Goal: Information Seeking & Learning: Check status

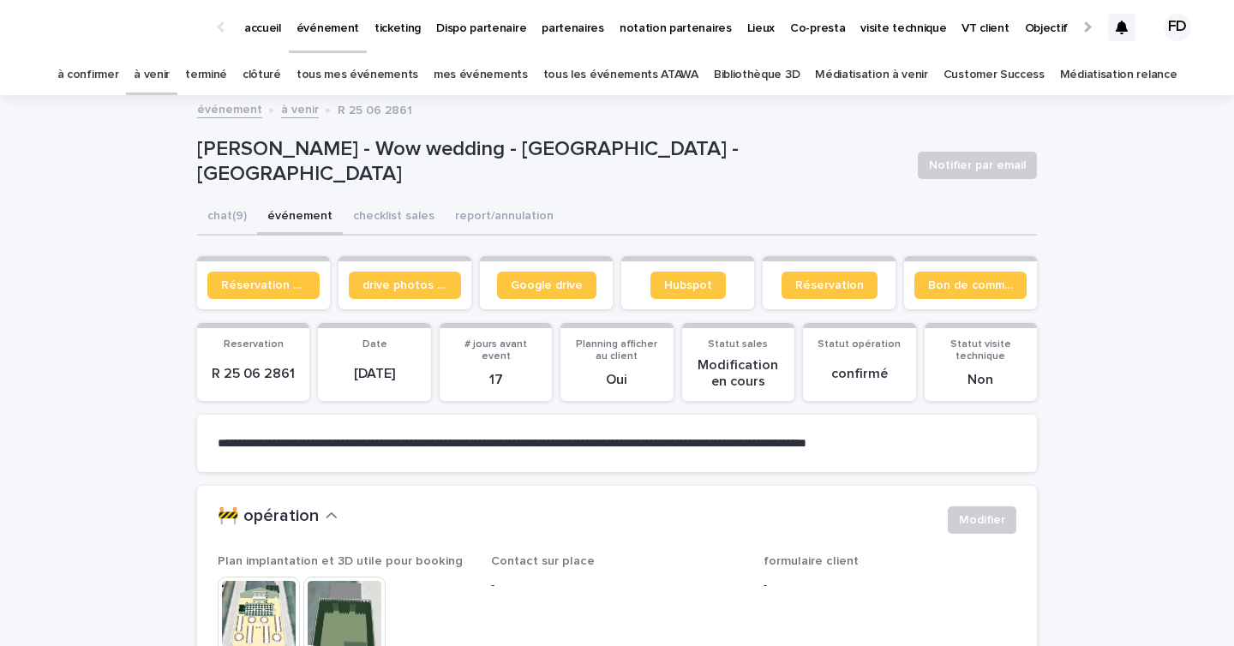
click at [1130, 30] on div at bounding box center [1121, 27] width 27 height 27
click at [104, 73] on link "à confirmer" at bounding box center [88, 75] width 62 height 40
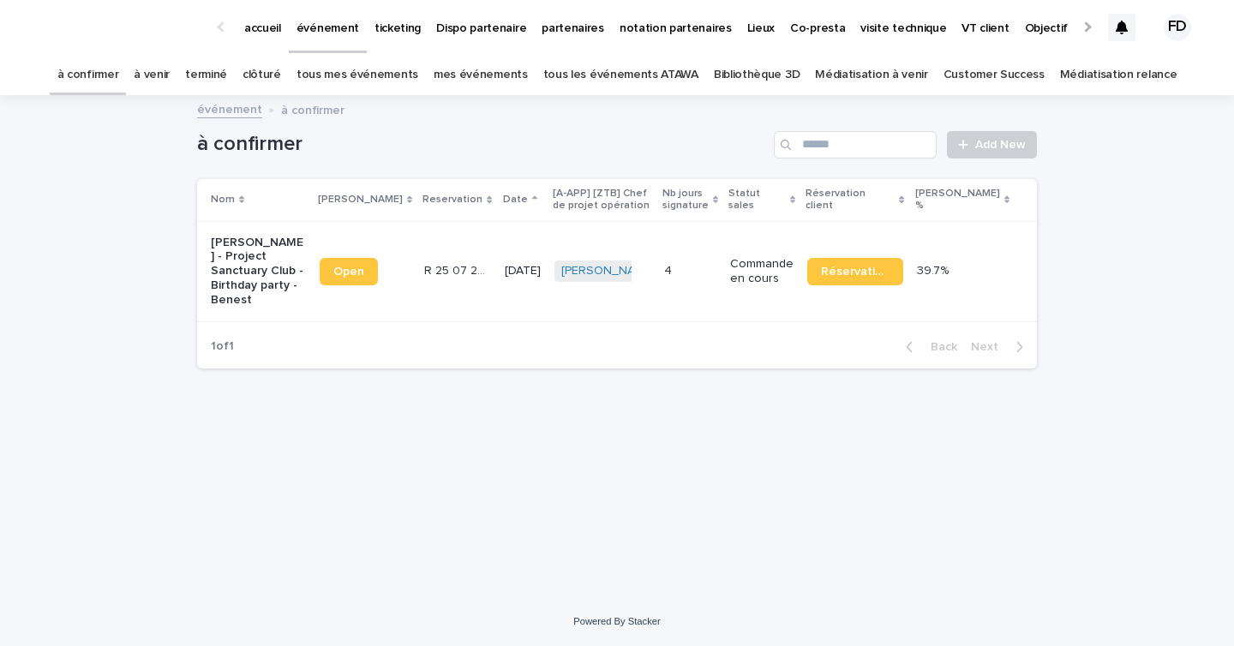
click at [773, 281] on p "Commande en cours" at bounding box center [761, 271] width 63 height 29
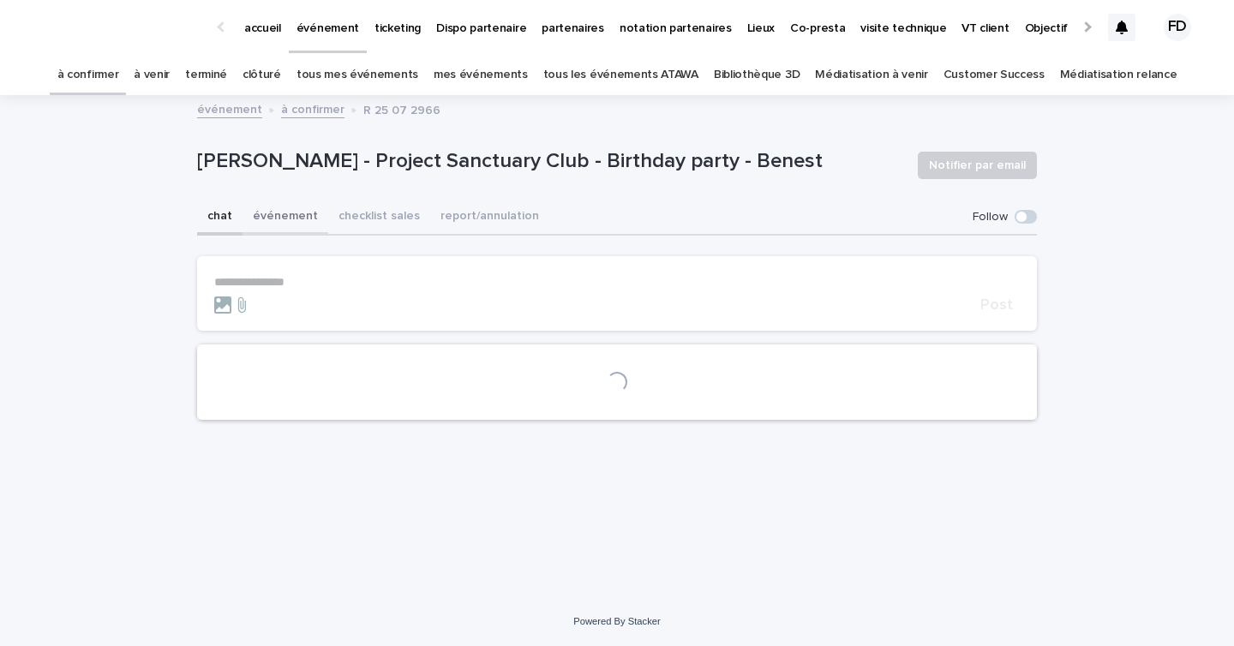
click at [287, 224] on button "événement" at bounding box center [286, 218] width 86 height 36
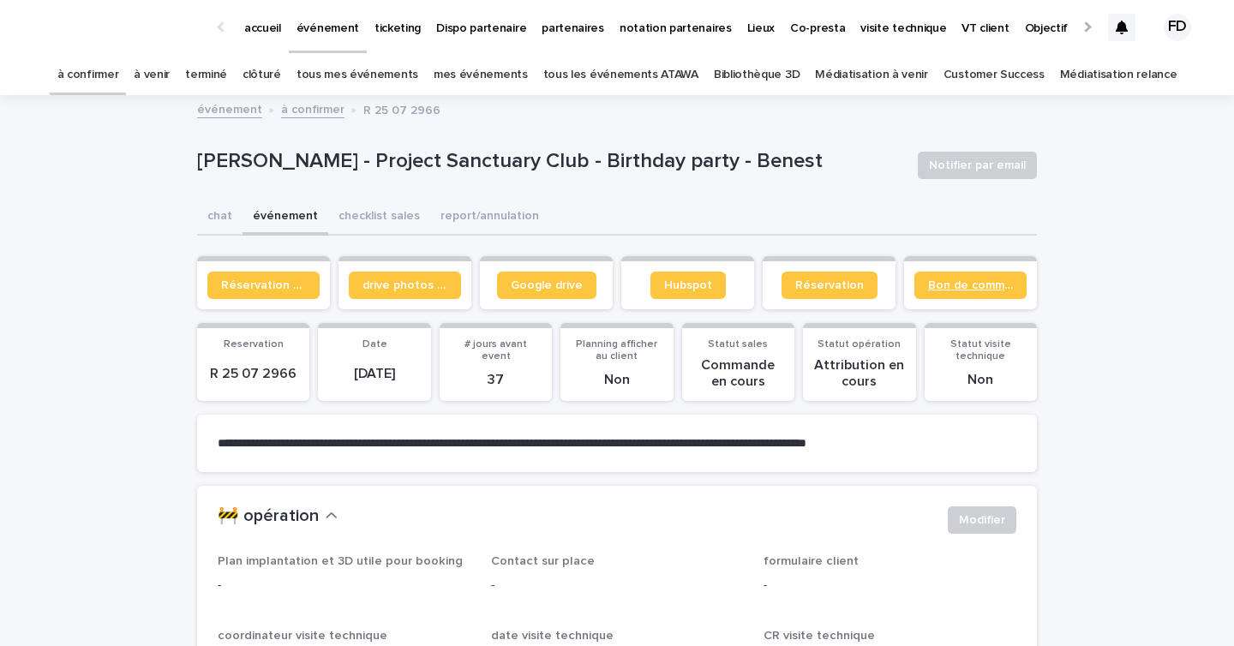
click at [950, 285] on span "Bon de commande" at bounding box center [970, 285] width 85 height 12
click at [170, 68] on link "à venir" at bounding box center [152, 75] width 36 height 40
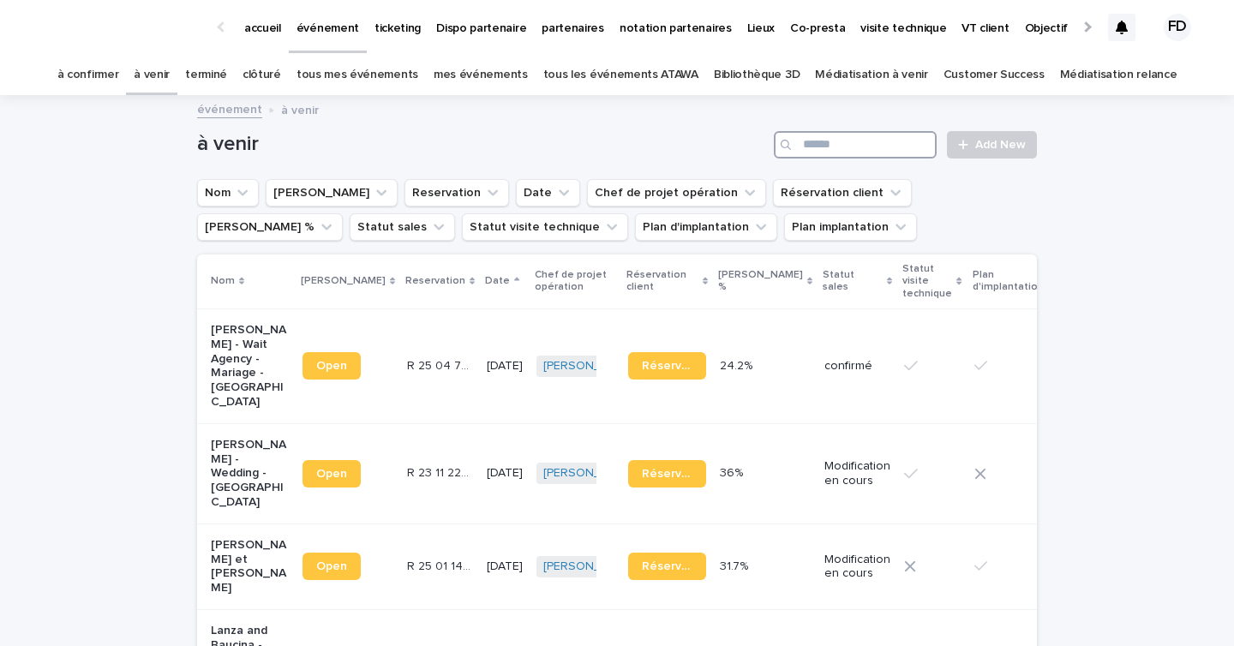
click at [859, 141] on input "Search" at bounding box center [855, 144] width 163 height 27
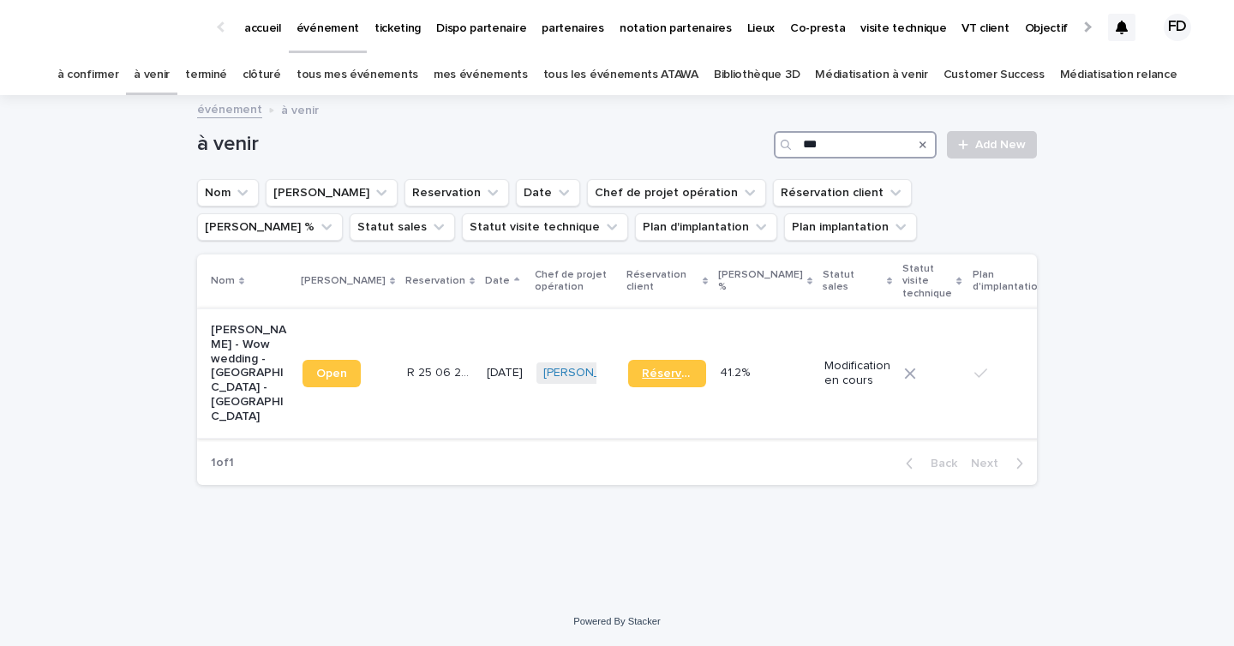
type input "***"
click at [642, 371] on span "Réservation" at bounding box center [667, 374] width 51 height 12
click at [414, 374] on p "R 25 06 2861" at bounding box center [441, 371] width 69 height 18
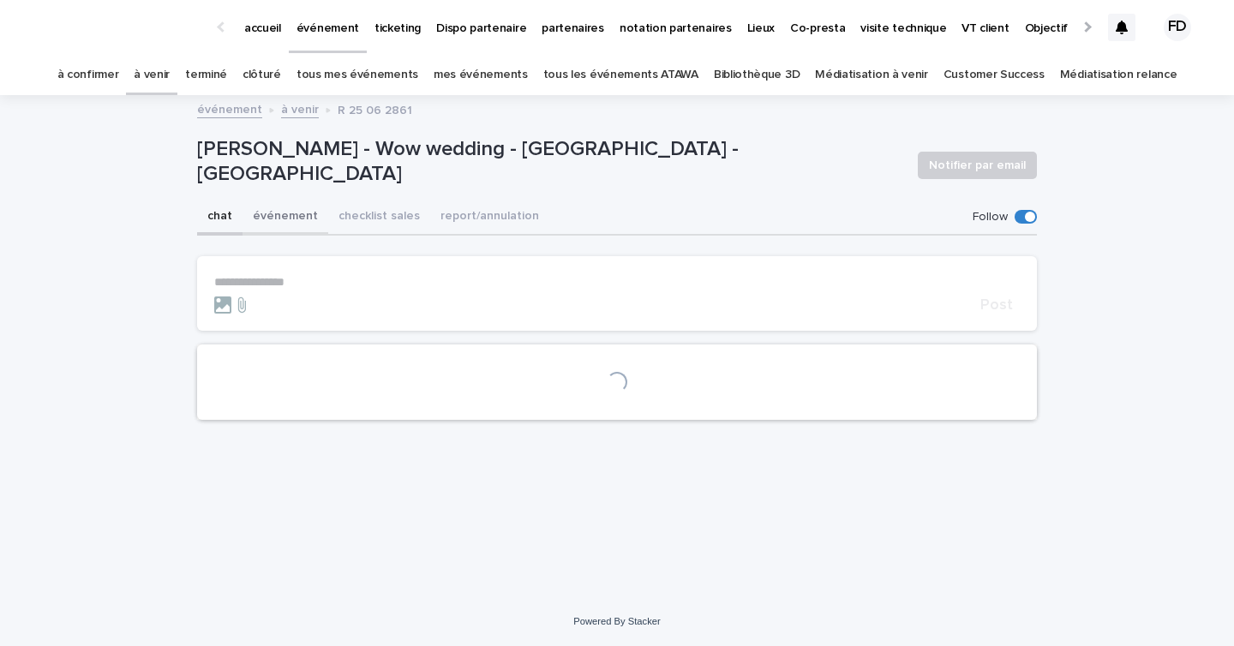
drag, startPoint x: 293, startPoint y: 219, endPoint x: 368, endPoint y: 219, distance: 75.4
click at [293, 219] on button "événement" at bounding box center [286, 218] width 86 height 36
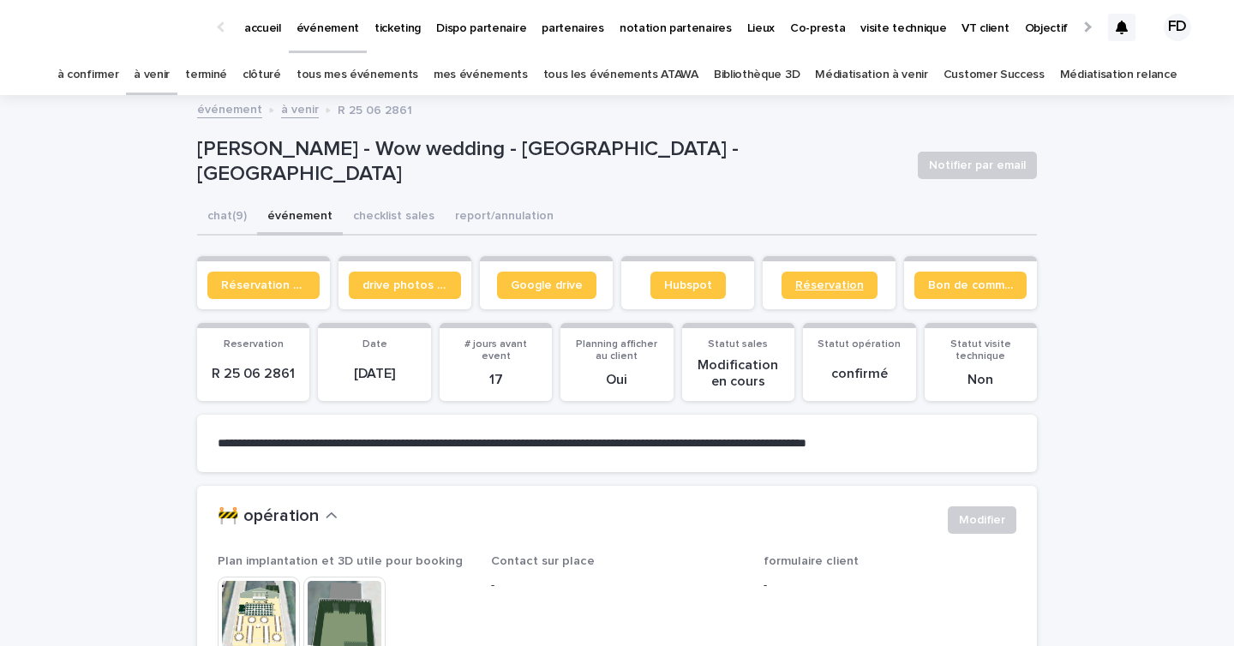
click at [840, 293] on link "Réservation" at bounding box center [830, 285] width 96 height 27
click at [408, 29] on p "ticketing" at bounding box center [397, 18] width 46 height 36
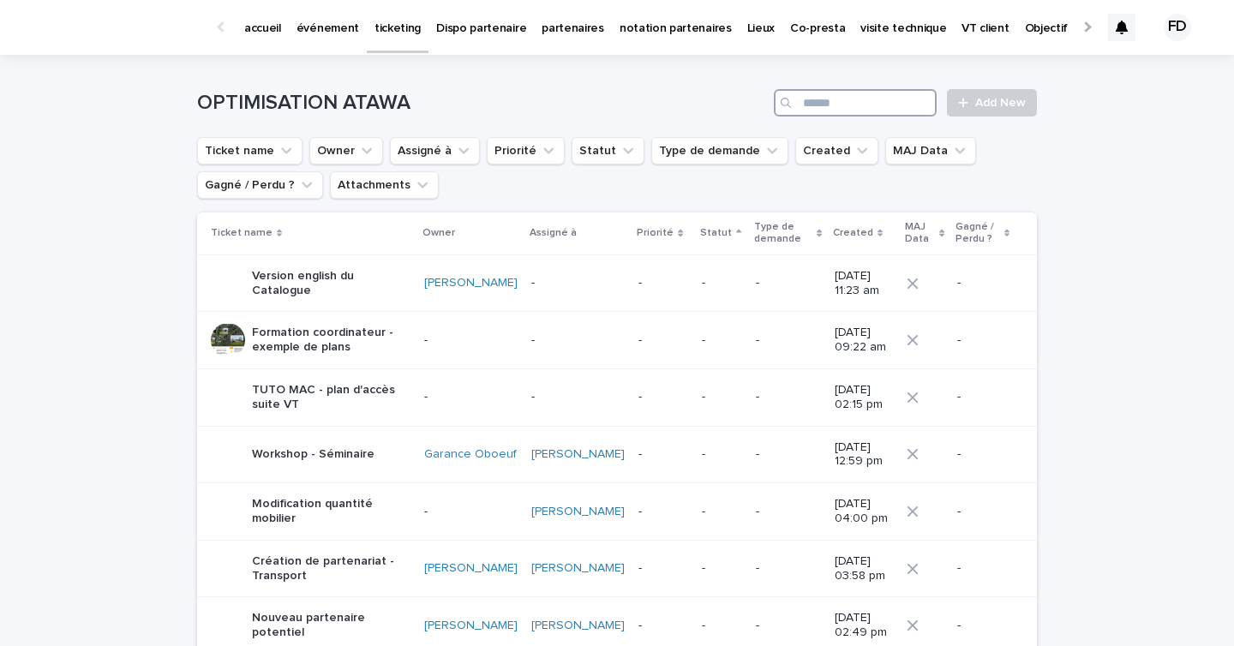
click at [920, 105] on input "Search" at bounding box center [855, 102] width 163 height 27
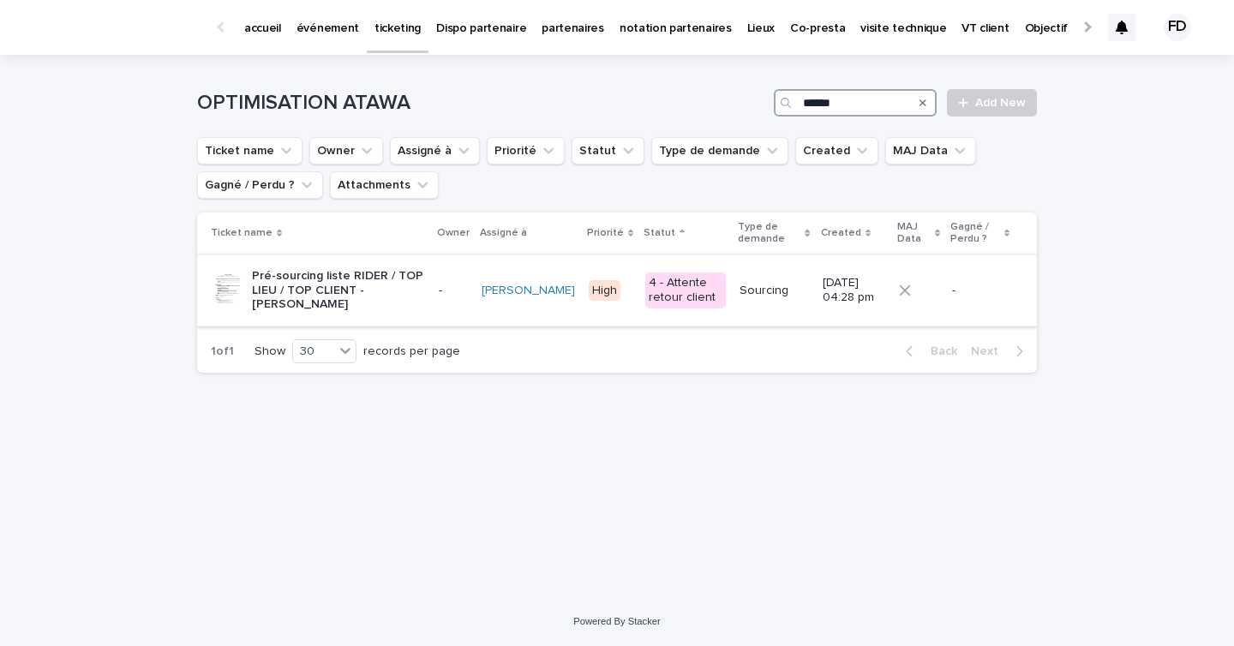
type input "******"
click at [317, 276] on p "Pré-sourcing liste RIDER / TOP LIEU / TOP CLIENT - [PERSON_NAME]" at bounding box center [338, 290] width 173 height 43
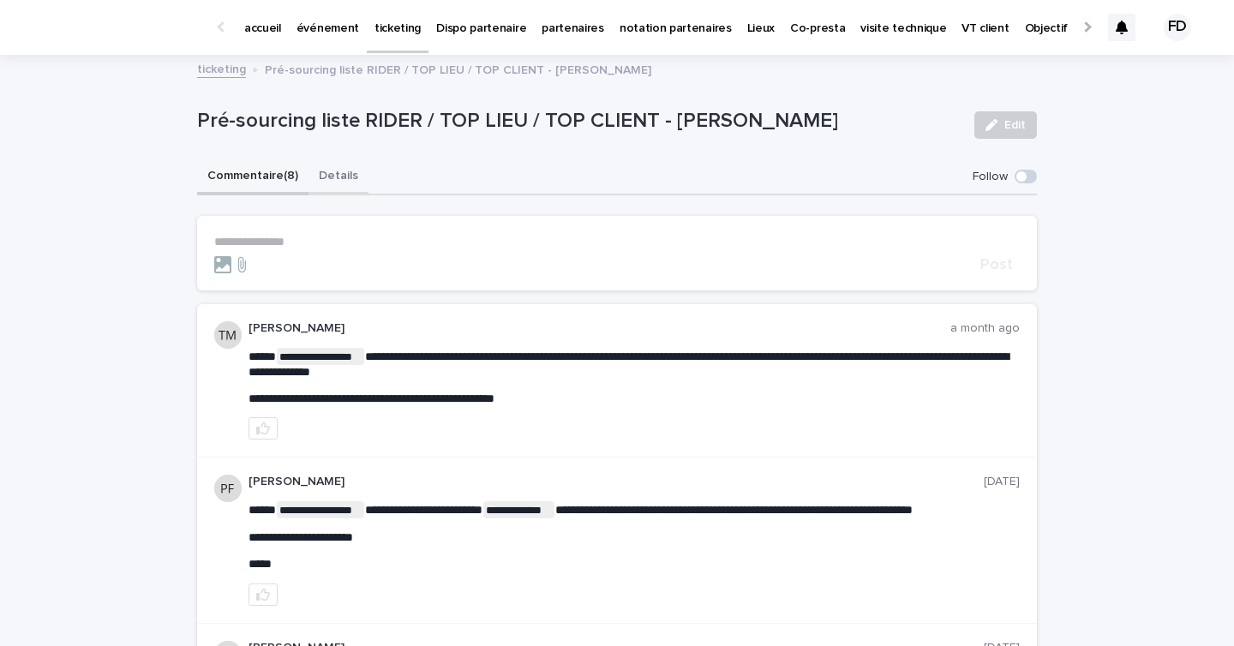
click at [326, 168] on button "Details" at bounding box center [339, 177] width 60 height 36
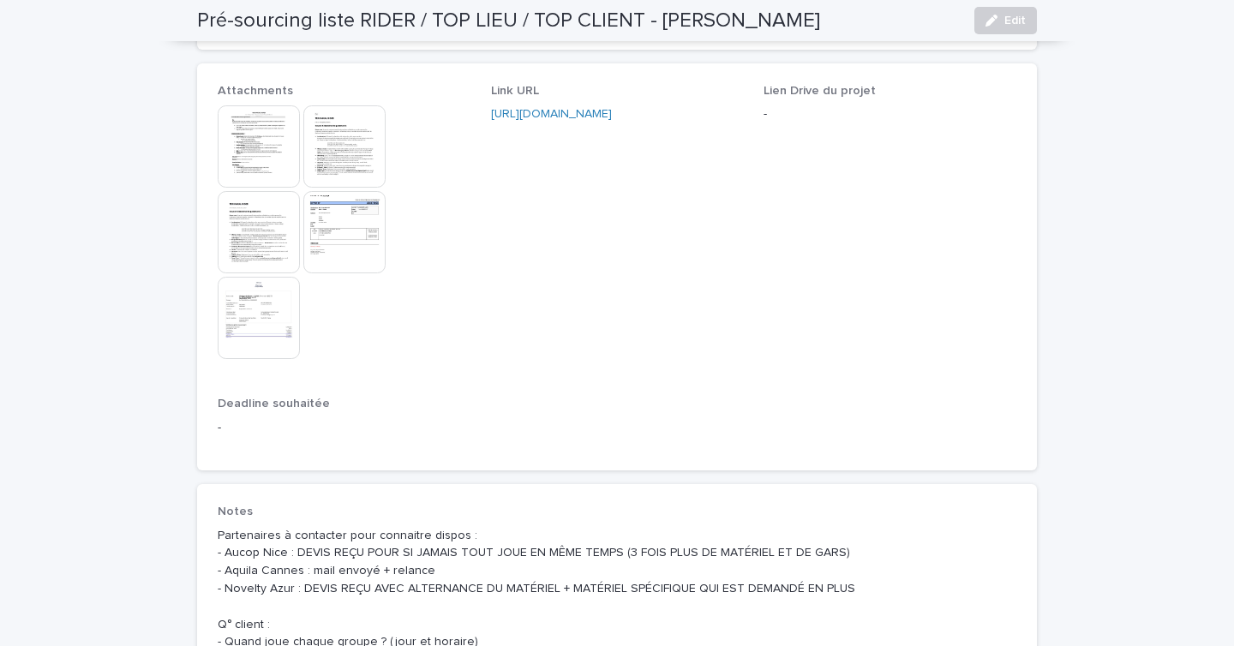
scroll to position [980, 0]
click at [336, 239] on img at bounding box center [344, 235] width 82 height 82
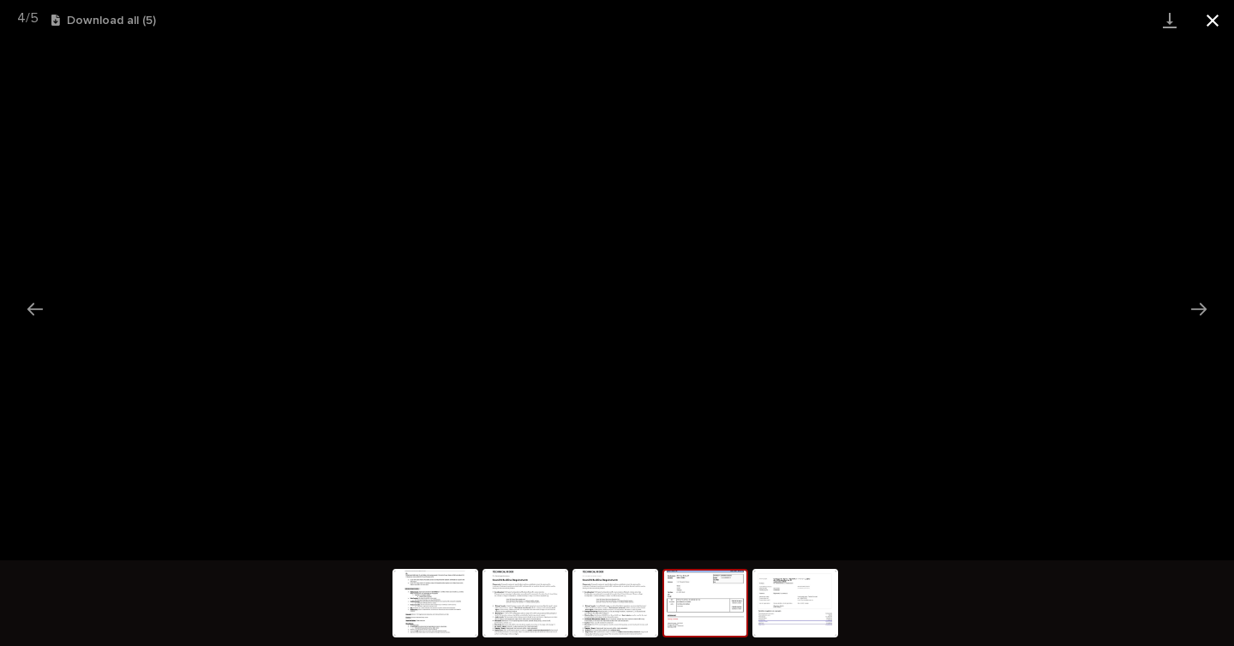
click at [1214, 30] on button "Close gallery" at bounding box center [1212, 20] width 43 height 40
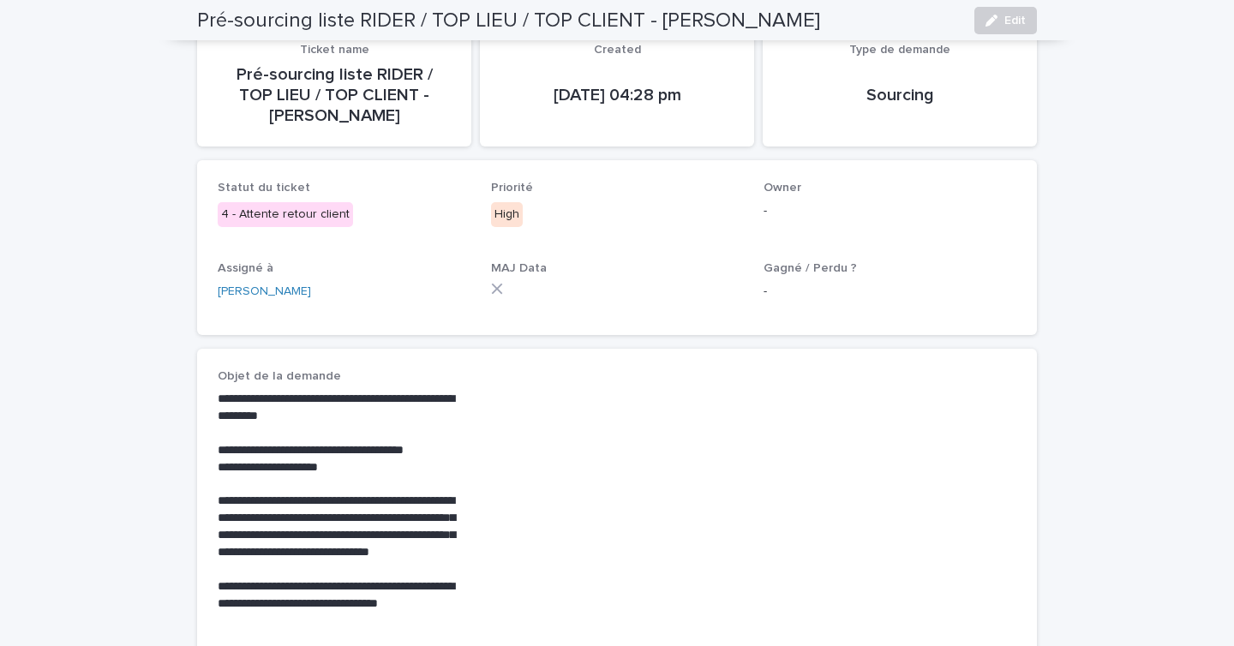
scroll to position [0, 0]
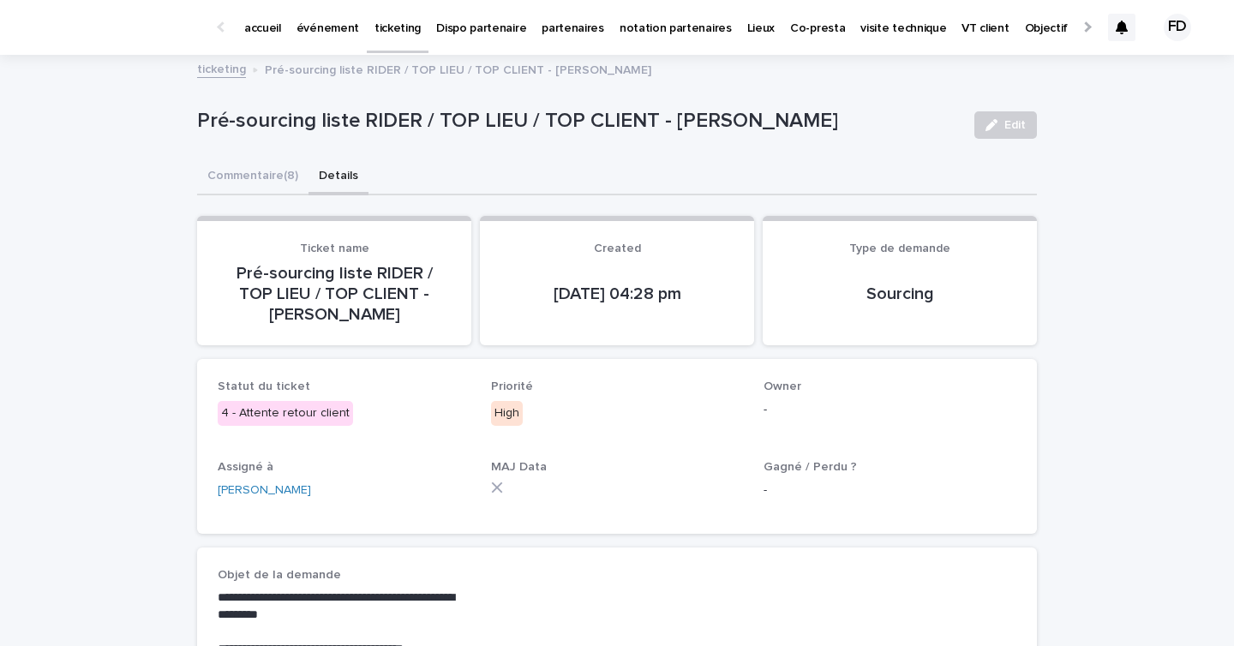
click at [261, 25] on p "accueil" at bounding box center [262, 18] width 37 height 36
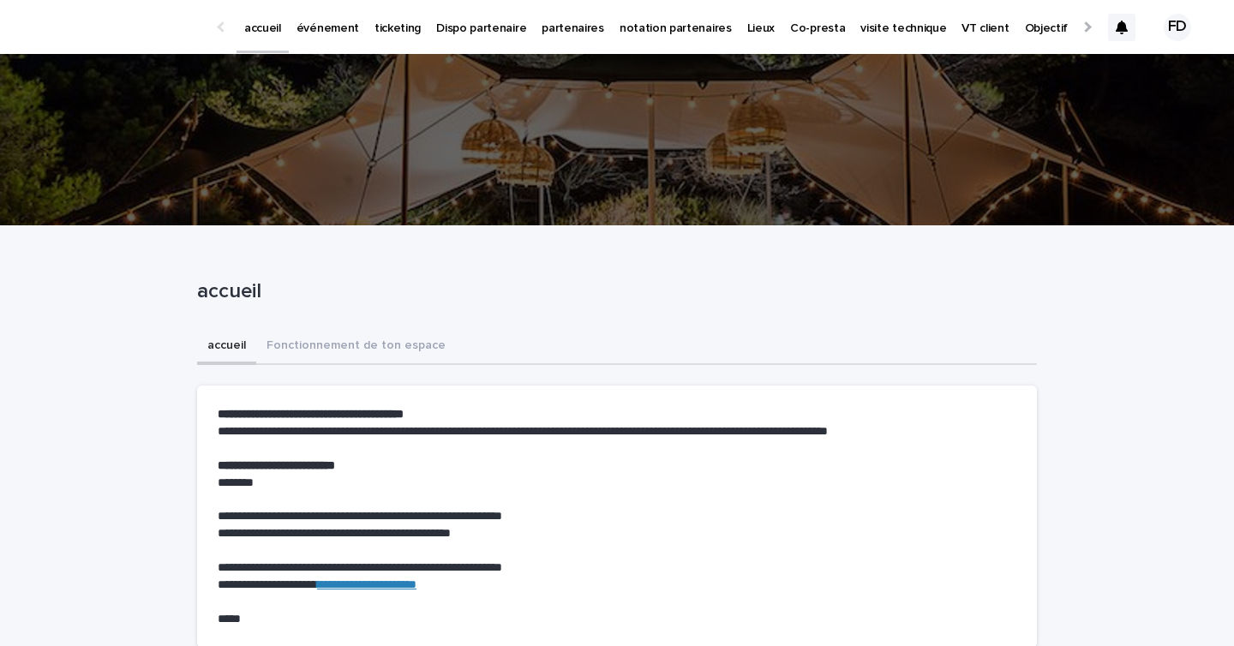
click at [326, 45] on link "événement" at bounding box center [328, 26] width 78 height 53
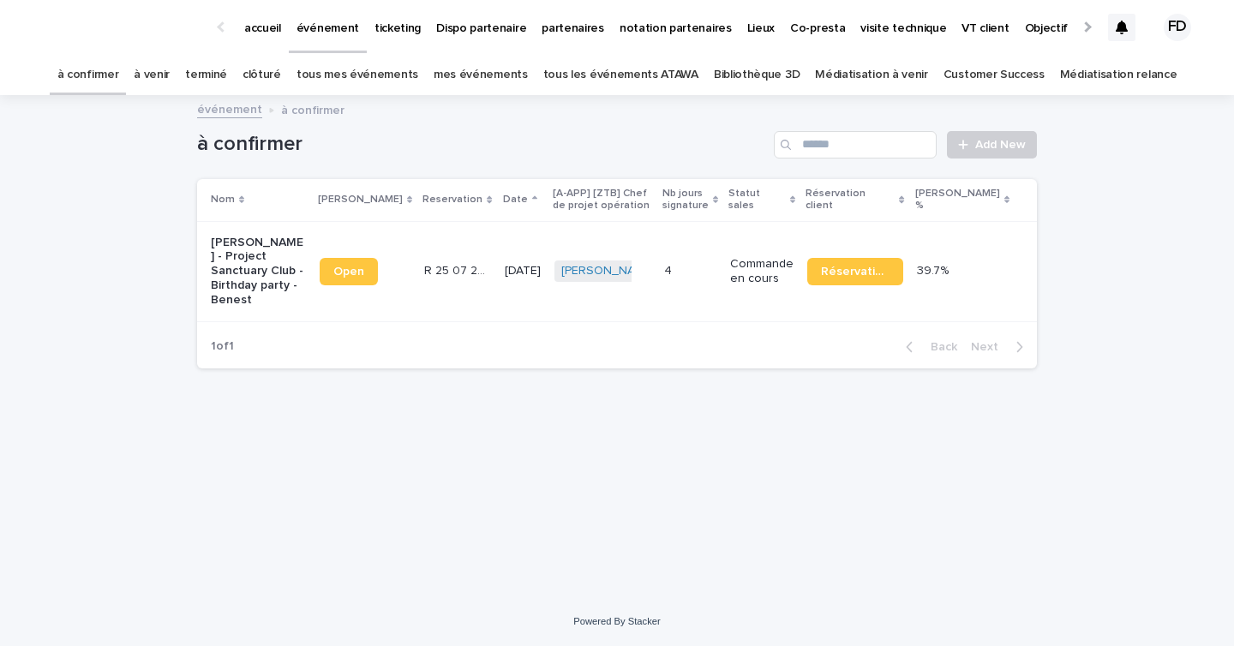
click at [170, 78] on link "à venir" at bounding box center [152, 75] width 36 height 40
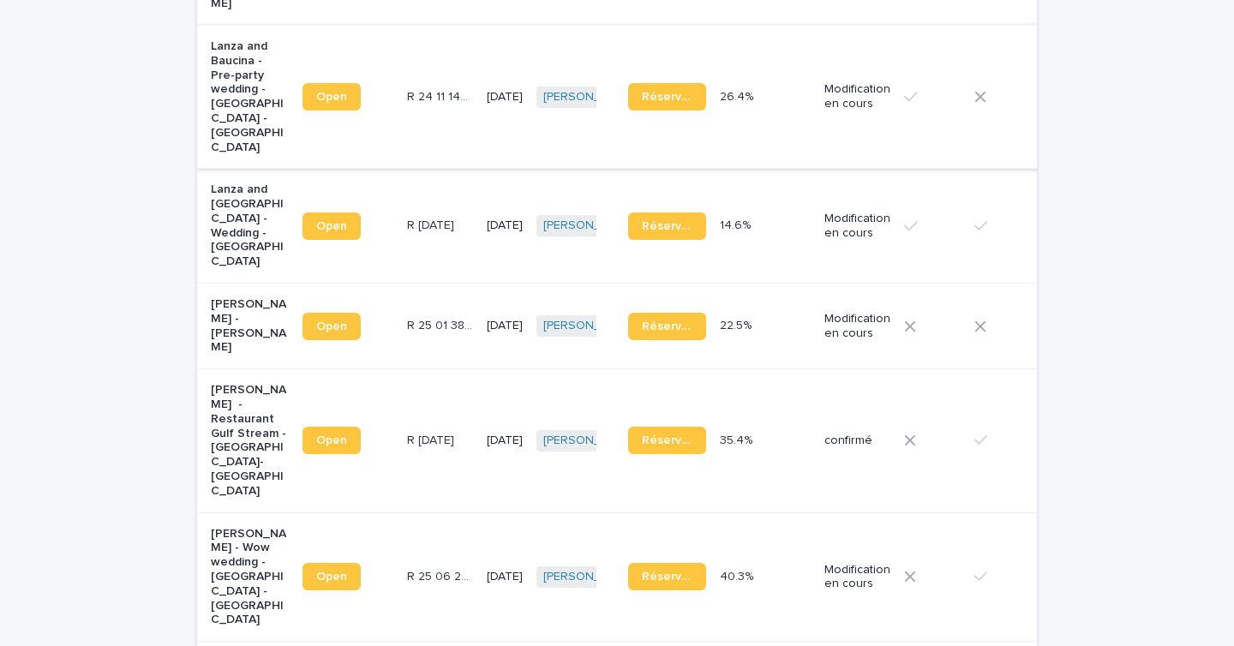
scroll to position [574, 0]
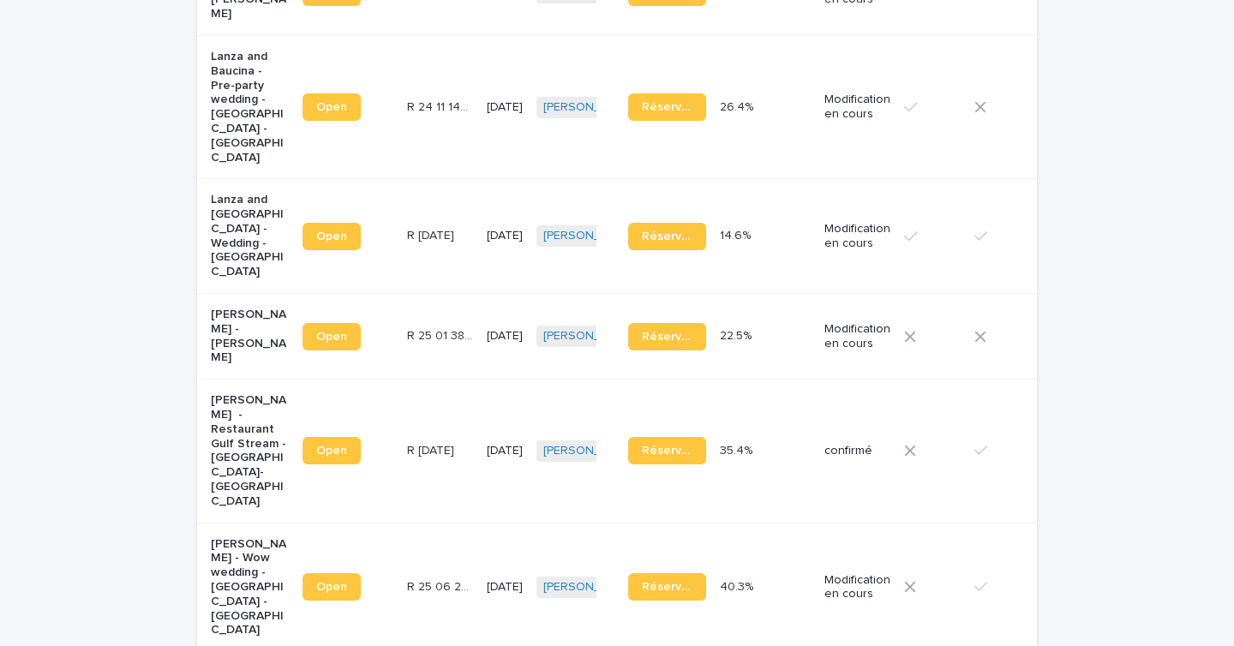
click at [480, 343] on td "[DATE]" at bounding box center [505, 337] width 50 height 86
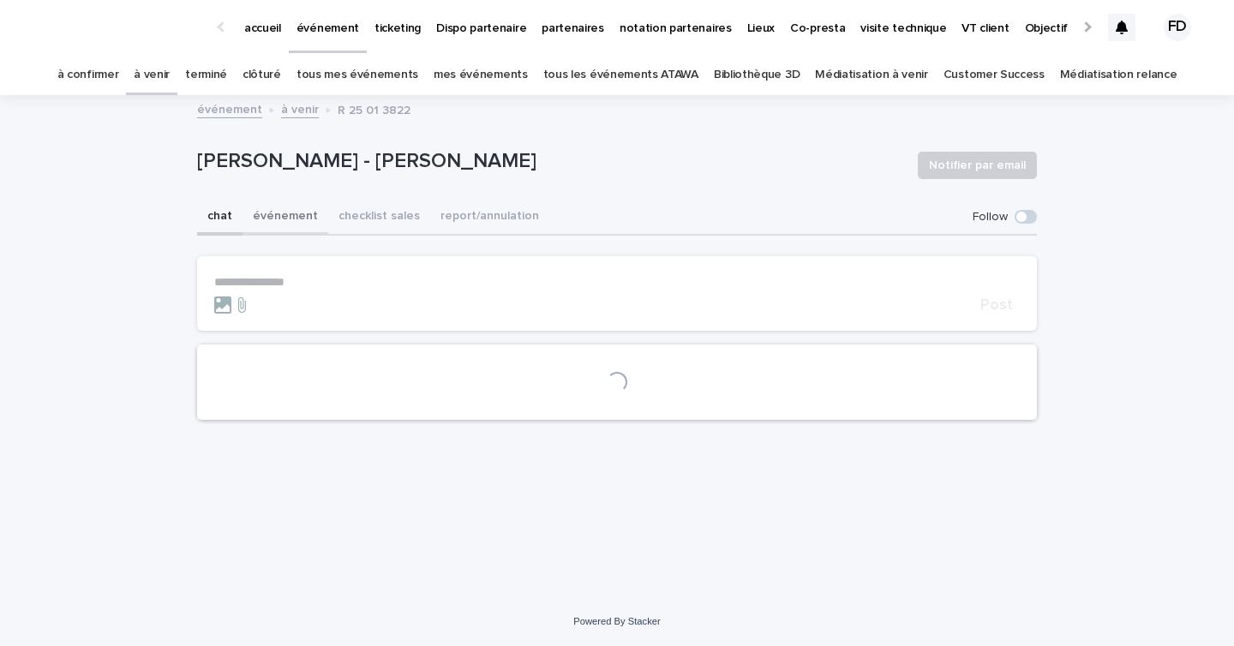
drag, startPoint x: 289, startPoint y: 212, endPoint x: 312, endPoint y: 212, distance: 23.1
click at [289, 212] on button "événement" at bounding box center [286, 218] width 86 height 36
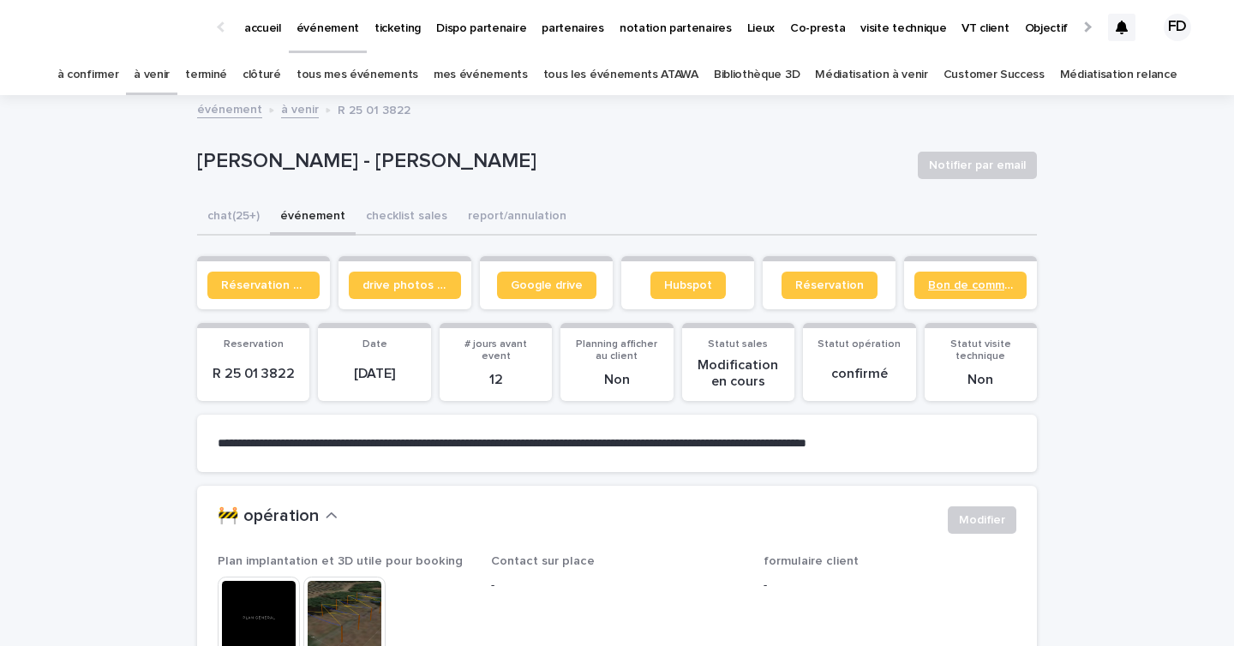
click at [970, 283] on span "Bon de commande" at bounding box center [970, 285] width 85 height 12
click at [241, 285] on span "Réservation client" at bounding box center [263, 285] width 85 height 12
click at [575, 294] on link "Google drive" at bounding box center [546, 285] width 99 height 27
click at [536, 273] on link "Google drive" at bounding box center [546, 285] width 99 height 27
click at [423, 288] on span "drive photos coordinateur" at bounding box center [404, 285] width 85 height 12
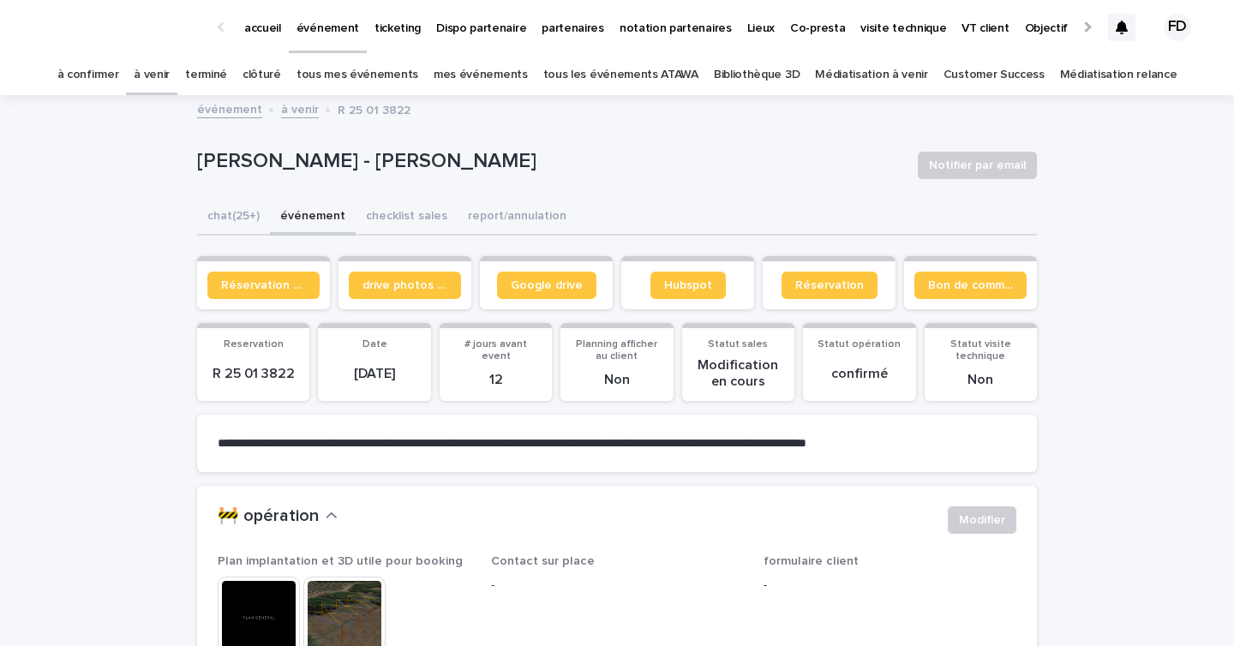
click at [119, 77] on link "à confirmer" at bounding box center [88, 75] width 62 height 40
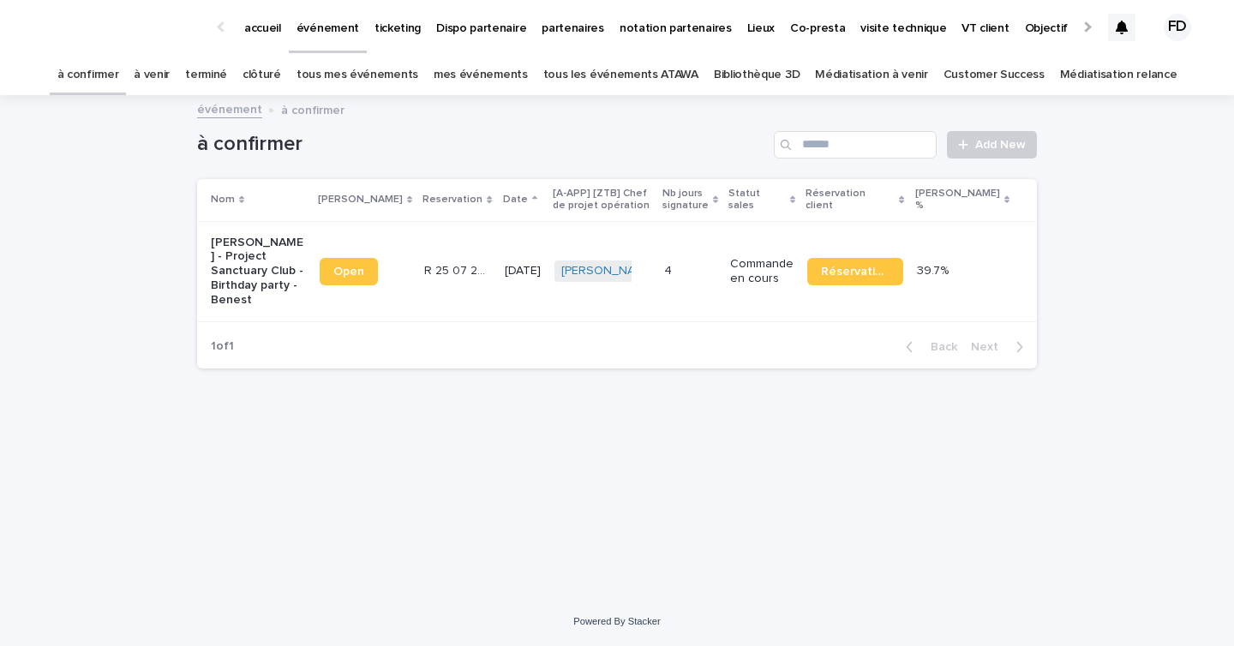
click at [170, 77] on link "à venir" at bounding box center [152, 75] width 36 height 40
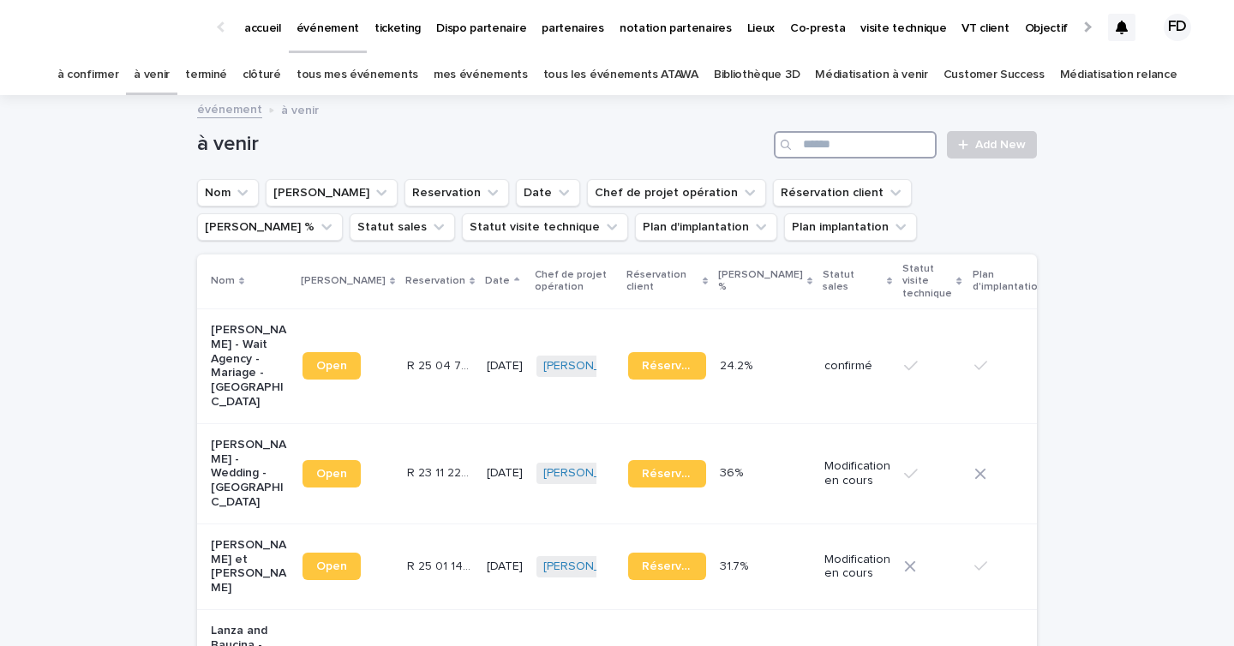
click at [825, 143] on input "Search" at bounding box center [855, 144] width 163 height 27
type input "***"
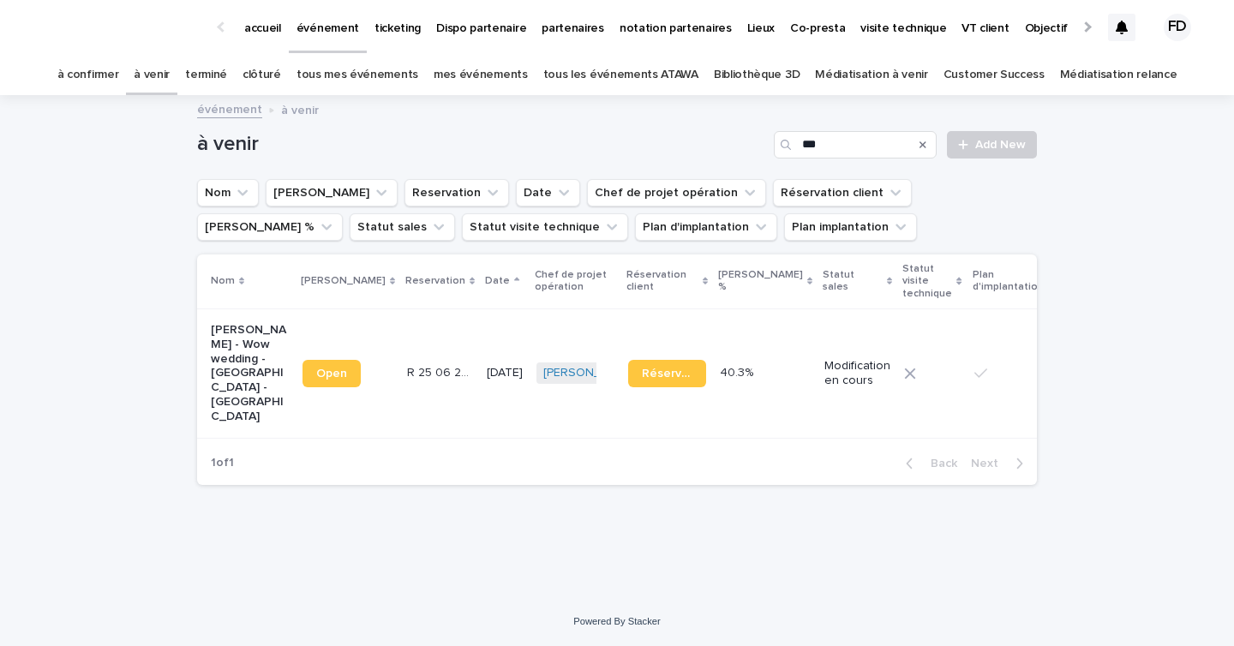
click at [480, 404] on td "[DATE]" at bounding box center [505, 373] width 50 height 129
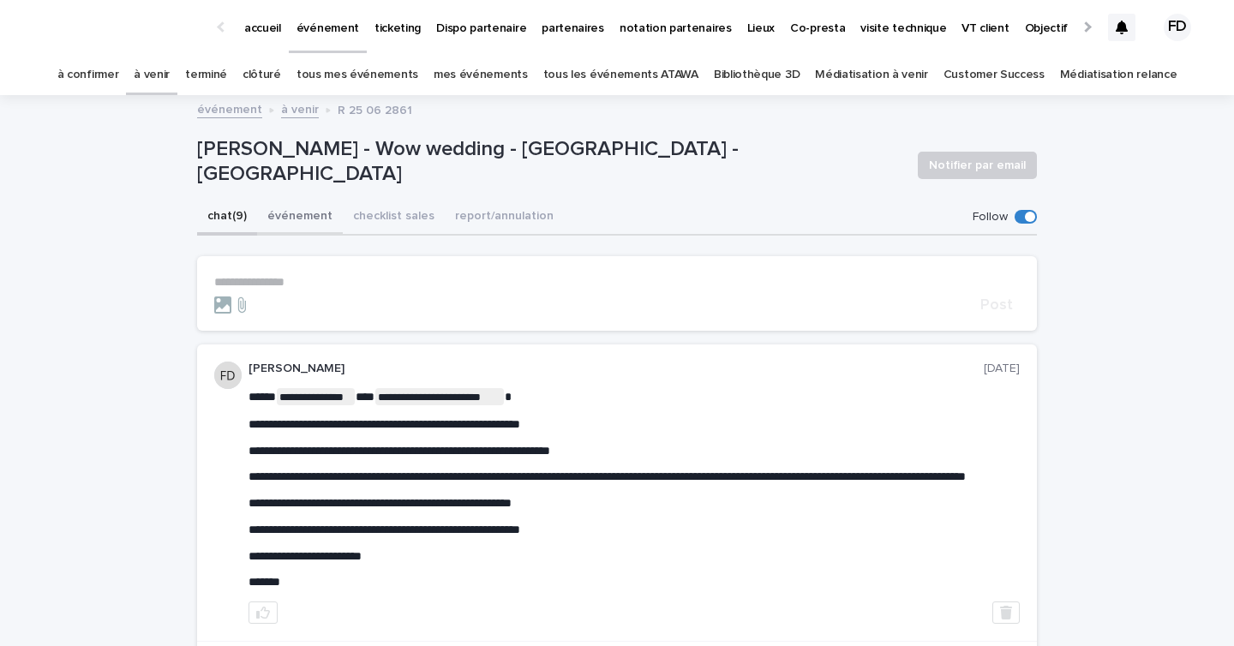
click at [284, 216] on button "événement" at bounding box center [300, 218] width 86 height 36
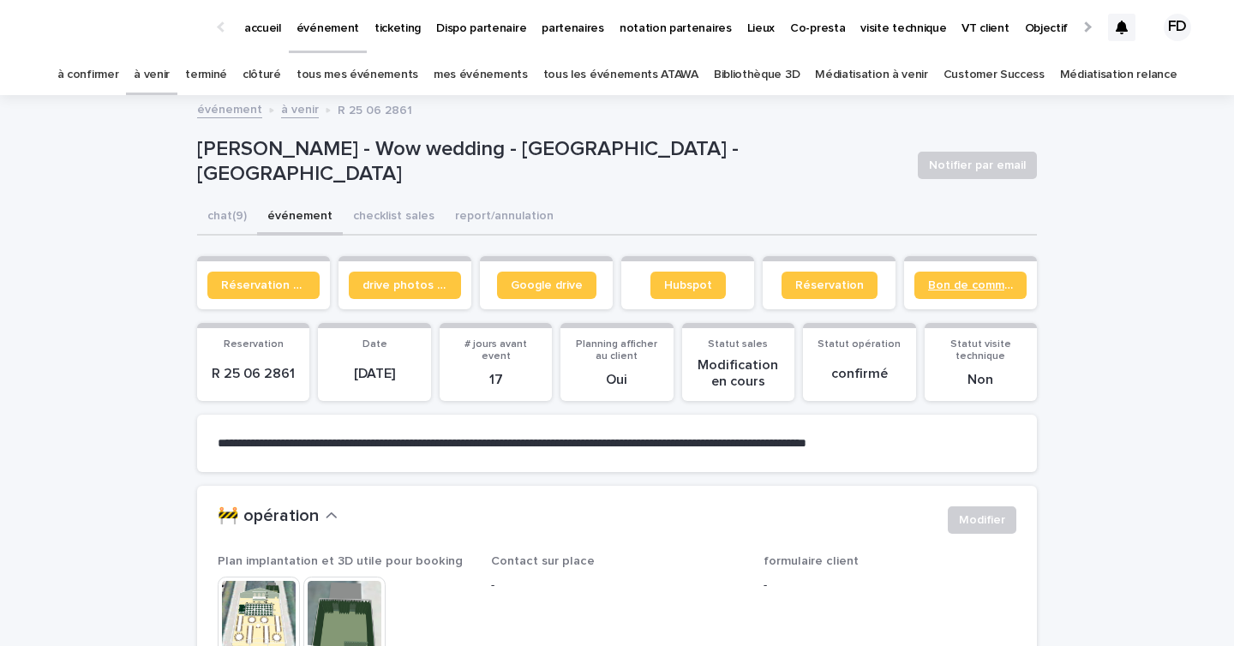
click at [992, 291] on link "Bon de commande" at bounding box center [970, 285] width 112 height 27
click at [225, 228] on button "chat (9)" at bounding box center [227, 218] width 60 height 36
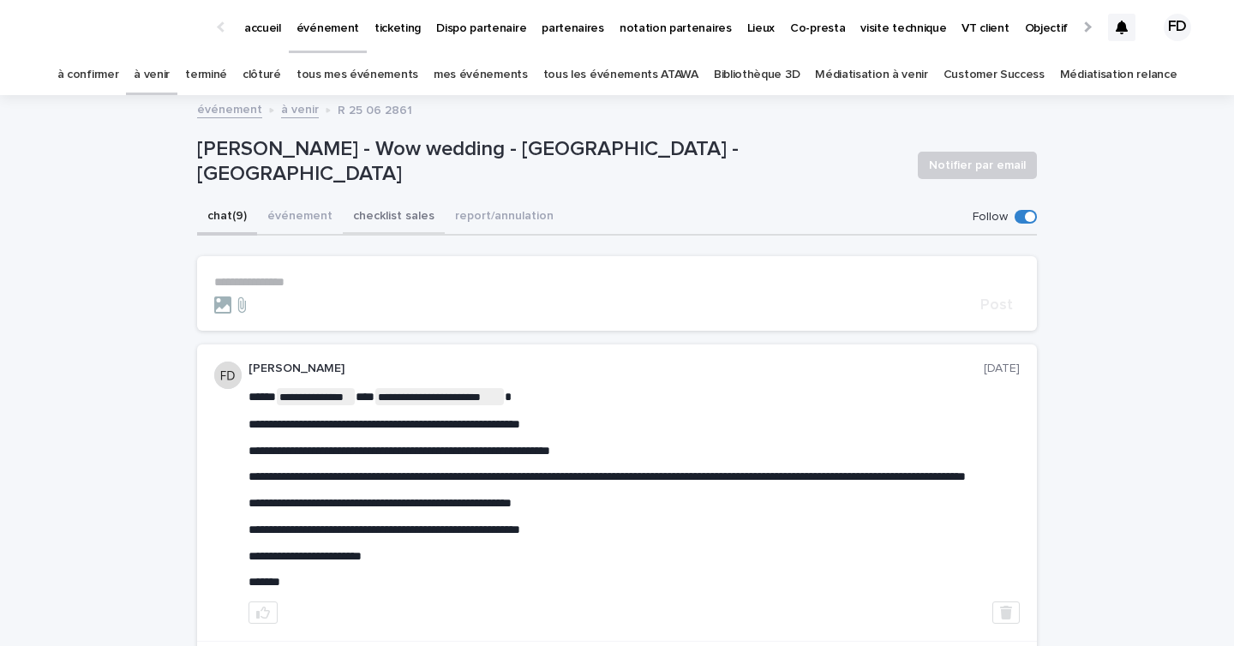
click at [320, 213] on button "événement" at bounding box center [300, 218] width 86 height 36
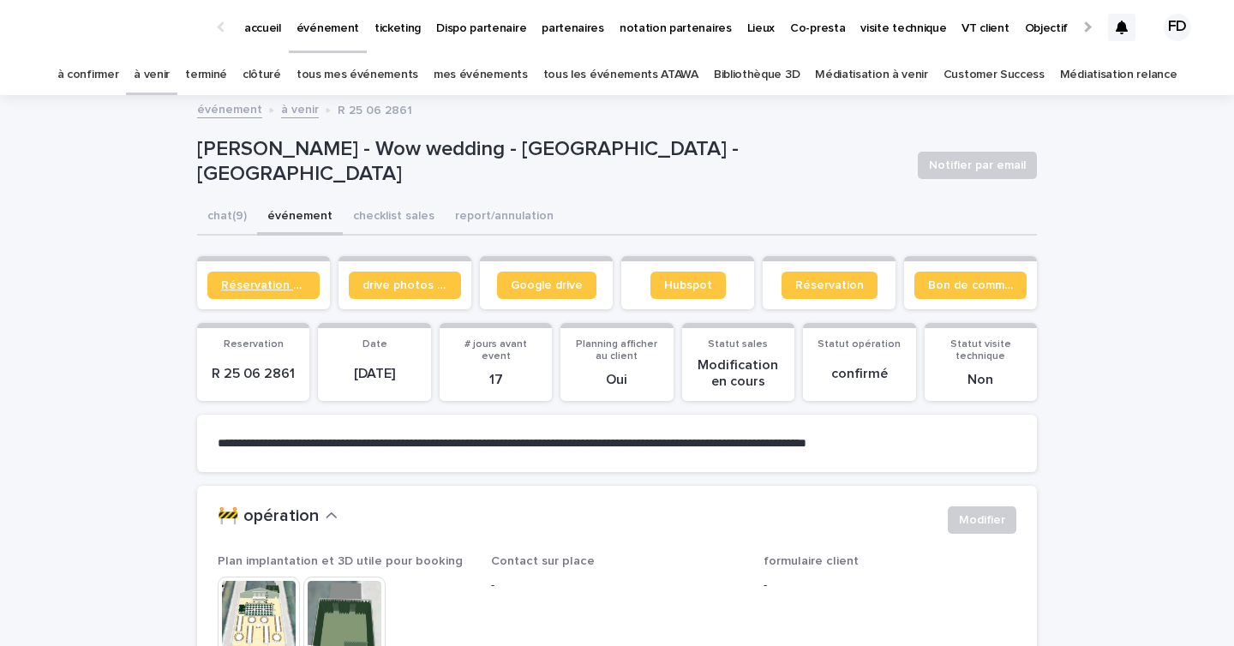
click at [275, 290] on span "Réservation client" at bounding box center [263, 285] width 85 height 12
click at [838, 283] on span "Réservation" at bounding box center [829, 285] width 69 height 12
click at [556, 37] on link "partenaires" at bounding box center [573, 26] width 78 height 53
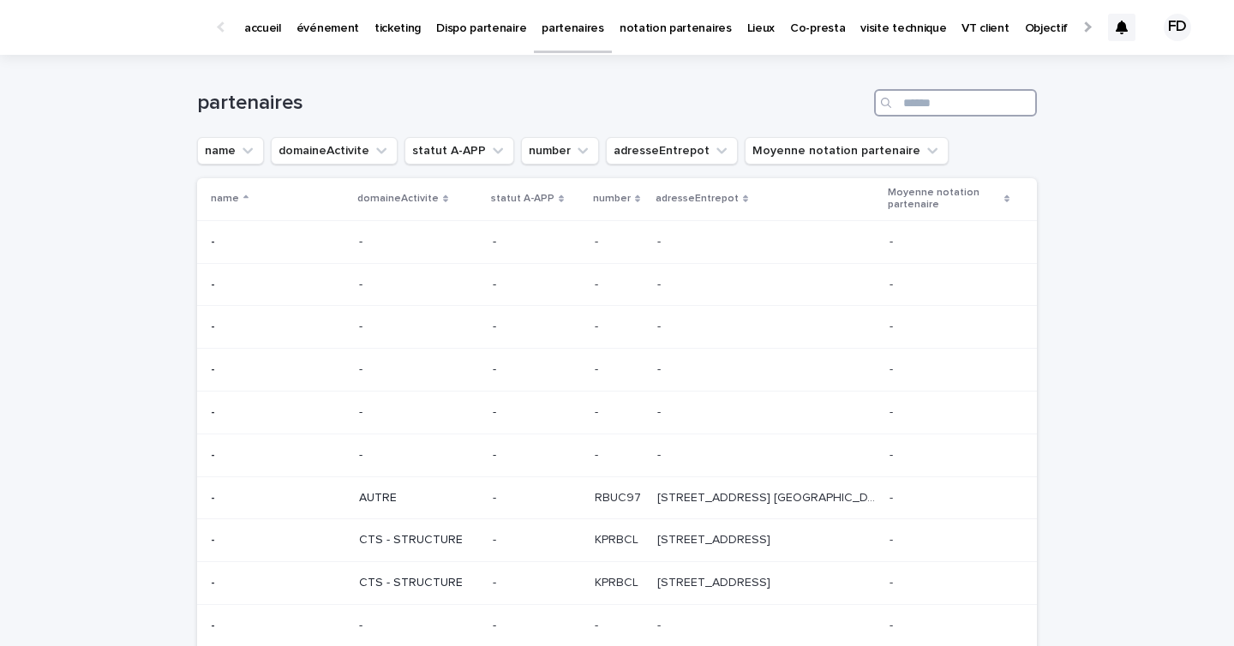
click at [921, 105] on input "Search" at bounding box center [955, 102] width 163 height 27
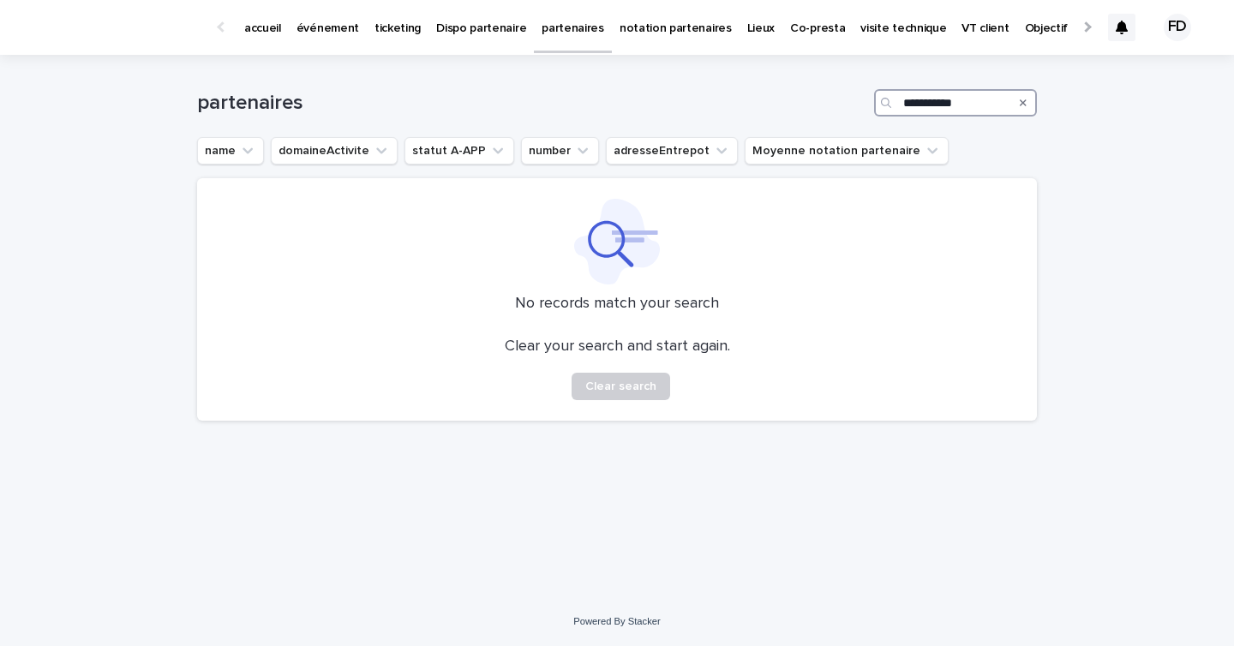
click at [944, 109] on input "**********" at bounding box center [955, 102] width 163 height 27
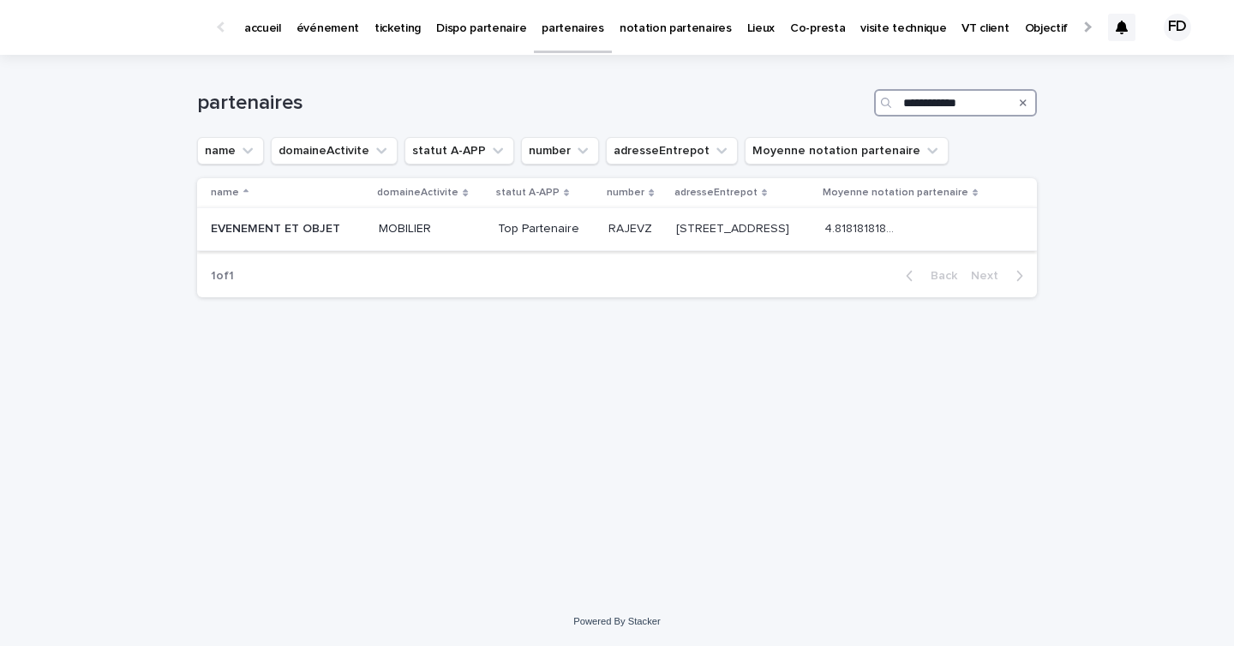
type input "**********"
click at [326, 233] on p "EVENEMENT ET OBJET" at bounding box center [277, 228] width 133 height 18
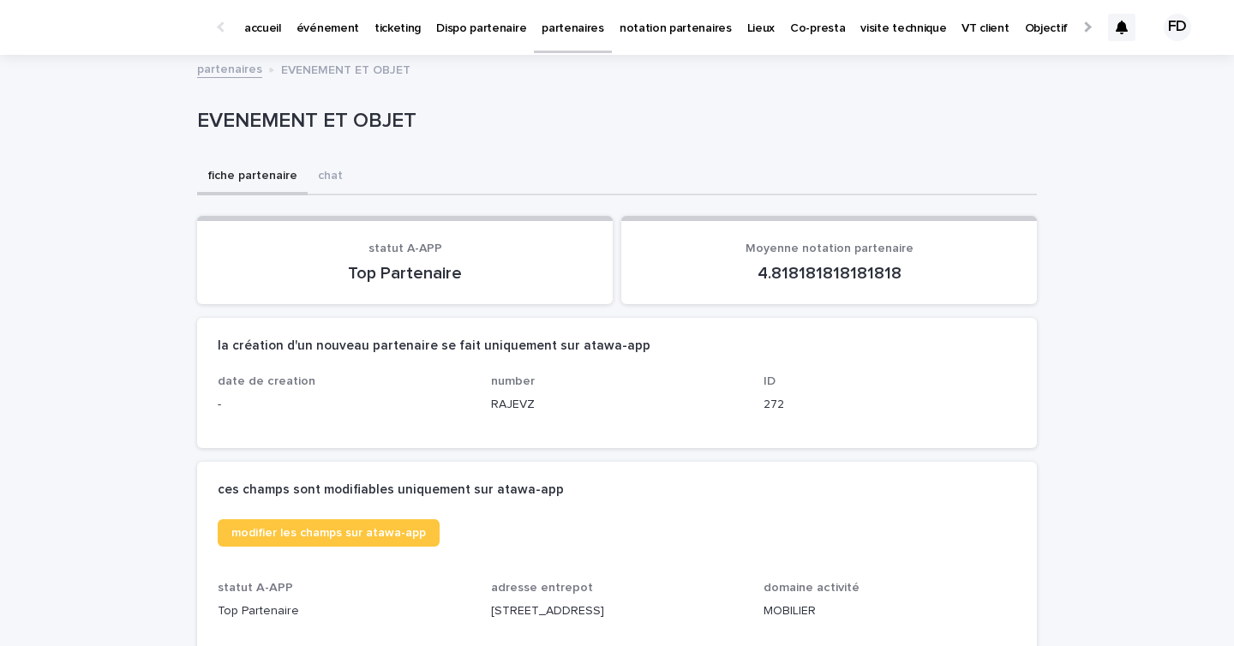
click at [1117, 33] on icon at bounding box center [1122, 28] width 12 height 14
click at [264, 13] on p "accueil" at bounding box center [262, 18] width 37 height 36
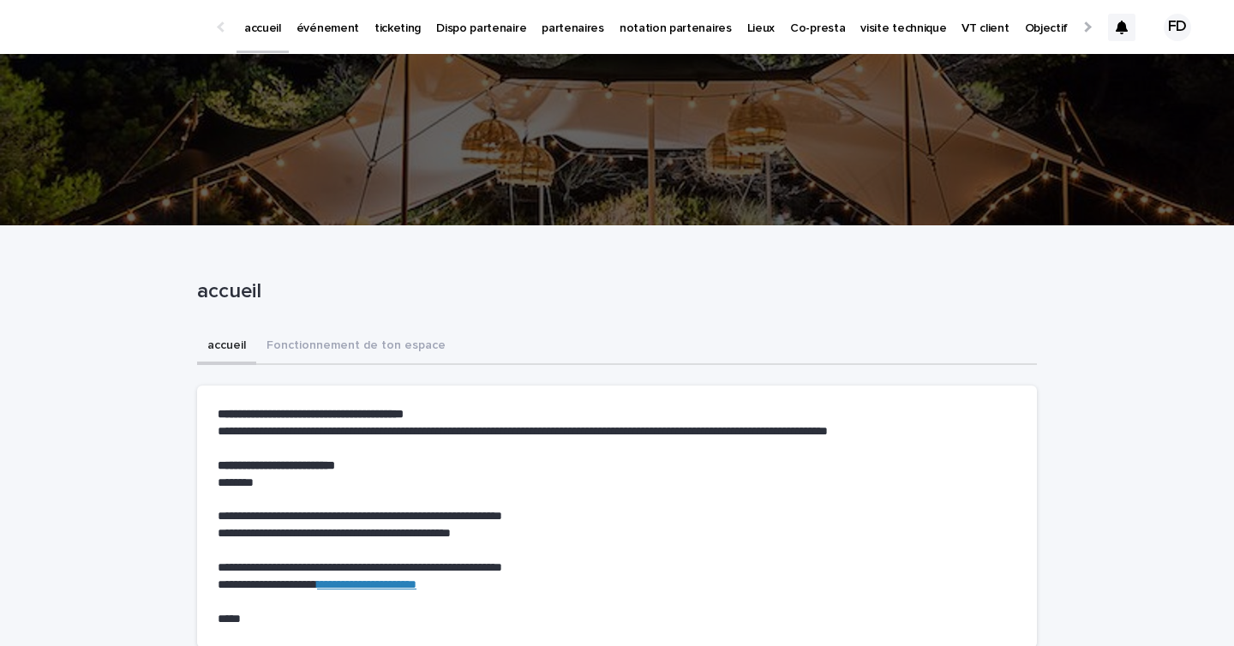
click at [310, 33] on p "événement" at bounding box center [328, 18] width 63 height 36
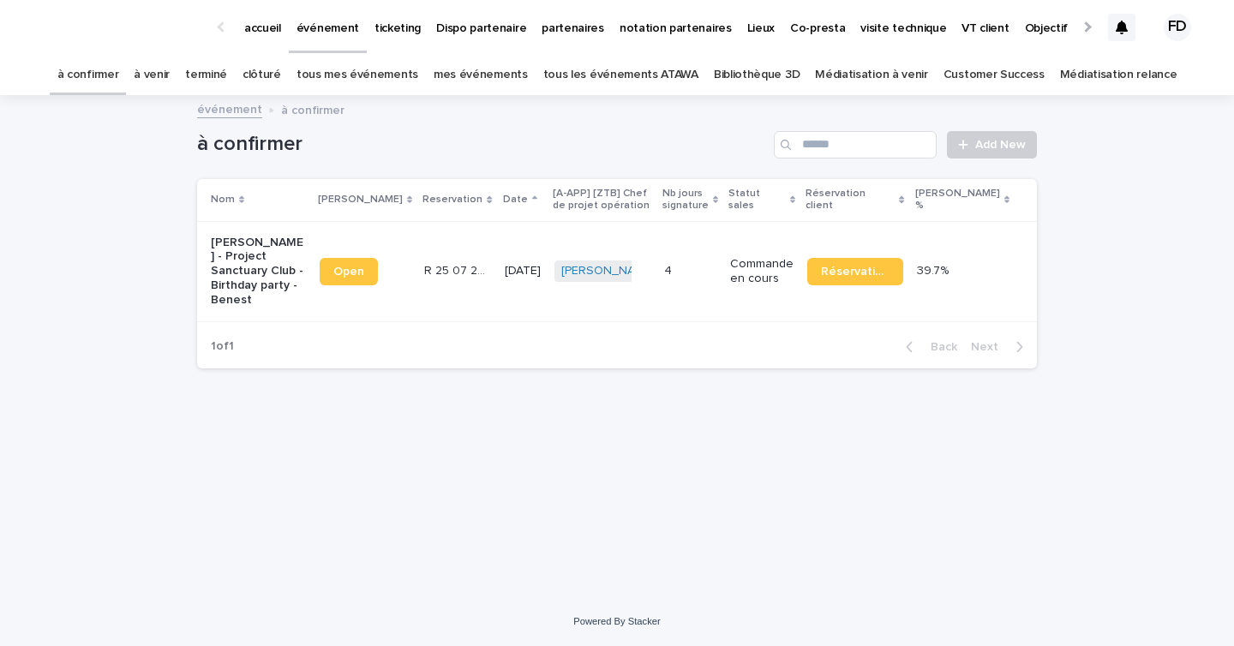
click at [170, 81] on link "à venir" at bounding box center [152, 75] width 36 height 40
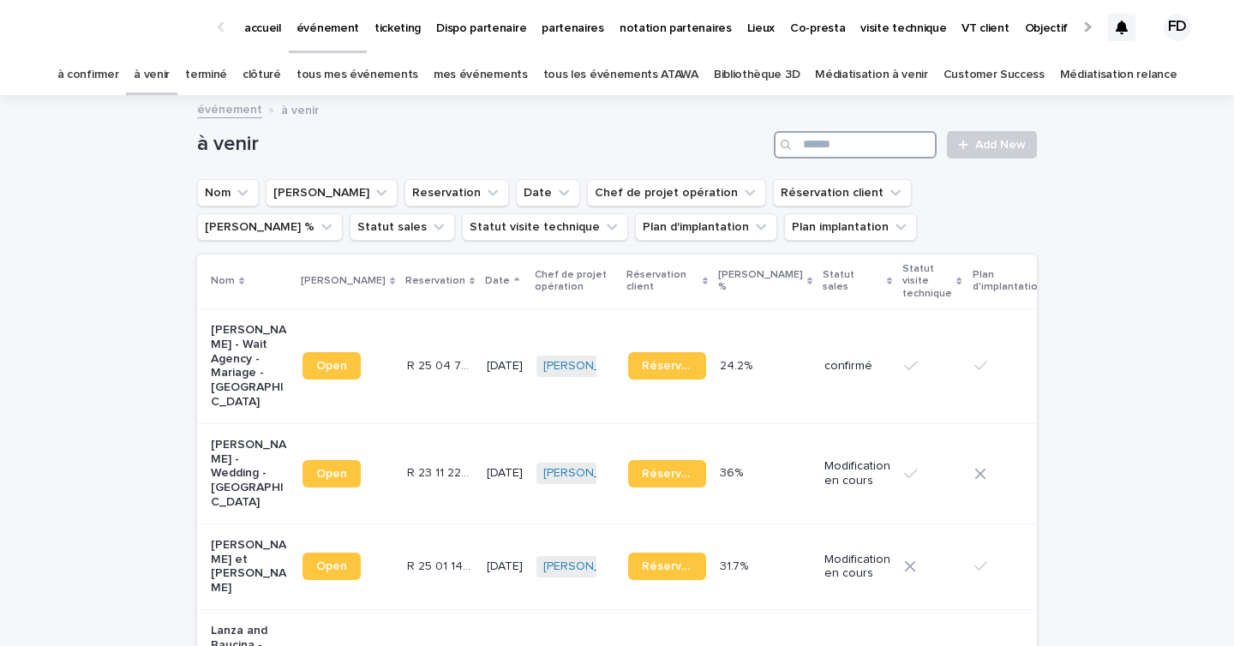
click at [866, 147] on input "Search" at bounding box center [855, 144] width 163 height 27
click at [637, 66] on link "tous les événements ATAWA" at bounding box center [620, 75] width 155 height 40
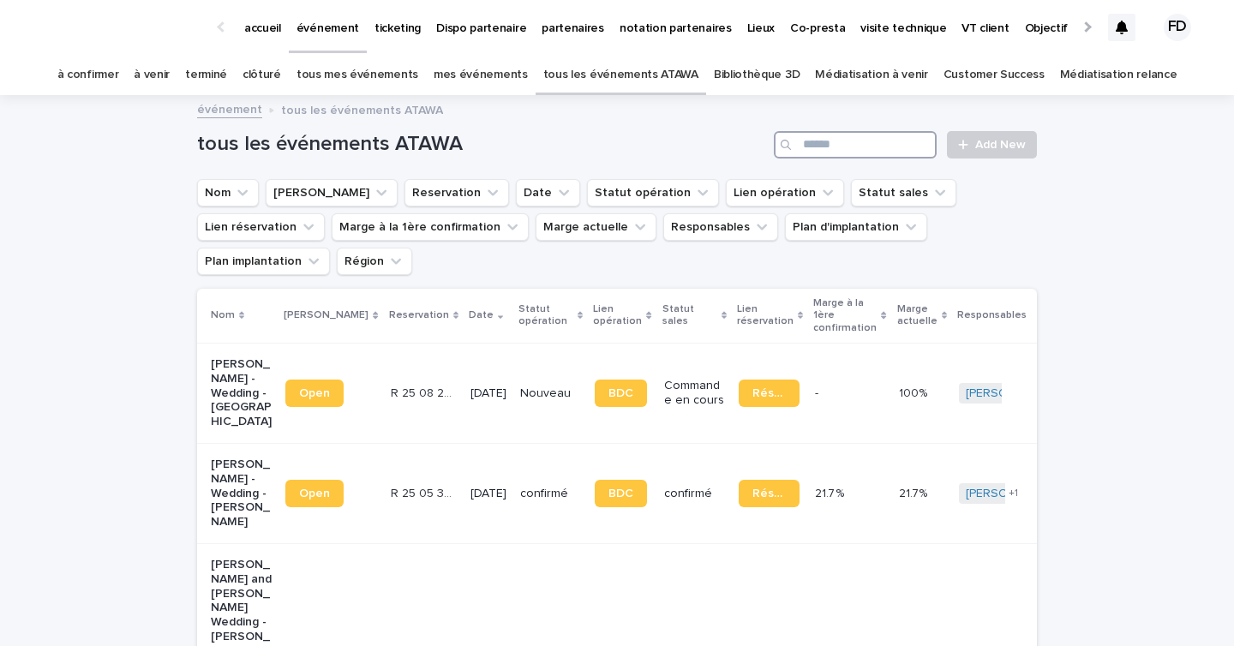
click at [819, 135] on input "Search" at bounding box center [855, 144] width 163 height 27
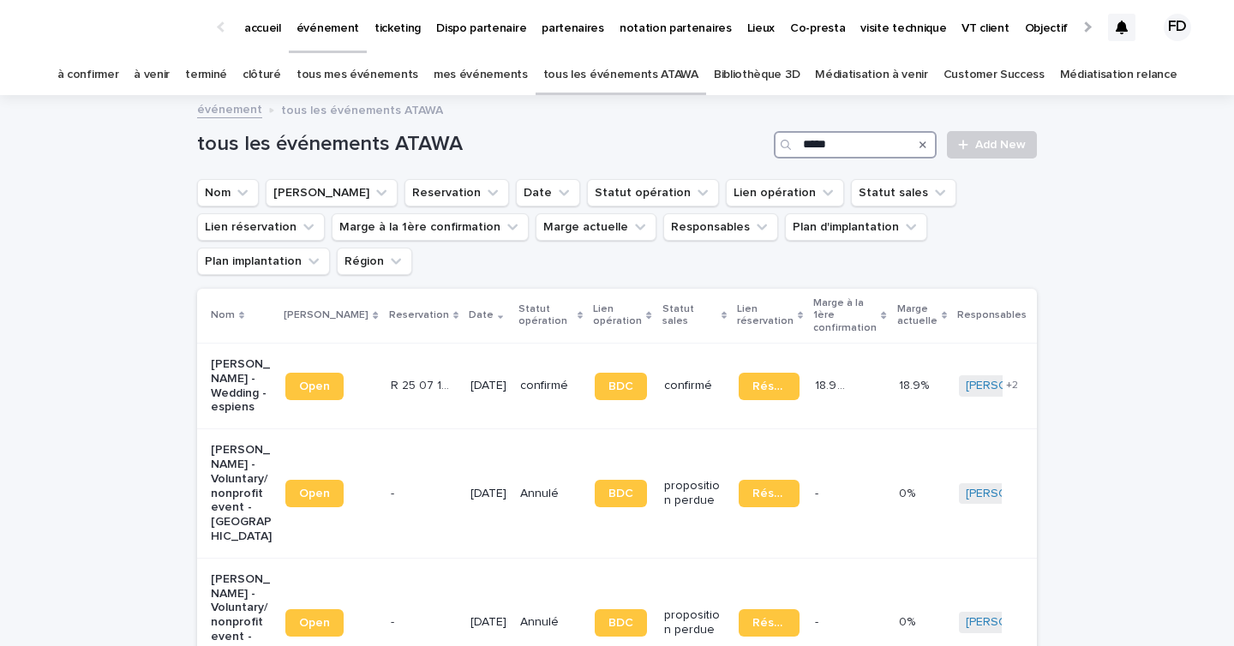
click at [855, 151] on input "*****" at bounding box center [855, 144] width 163 height 27
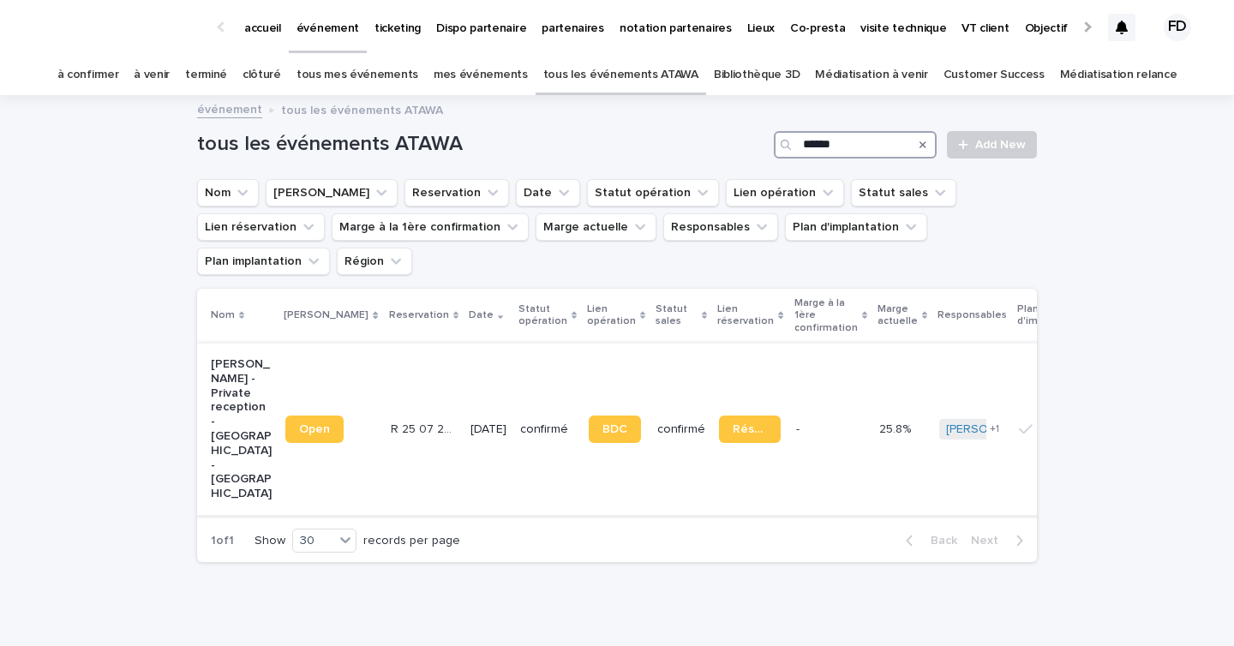
type input "******"
click at [470, 416] on div "[DATE]" at bounding box center [488, 430] width 36 height 28
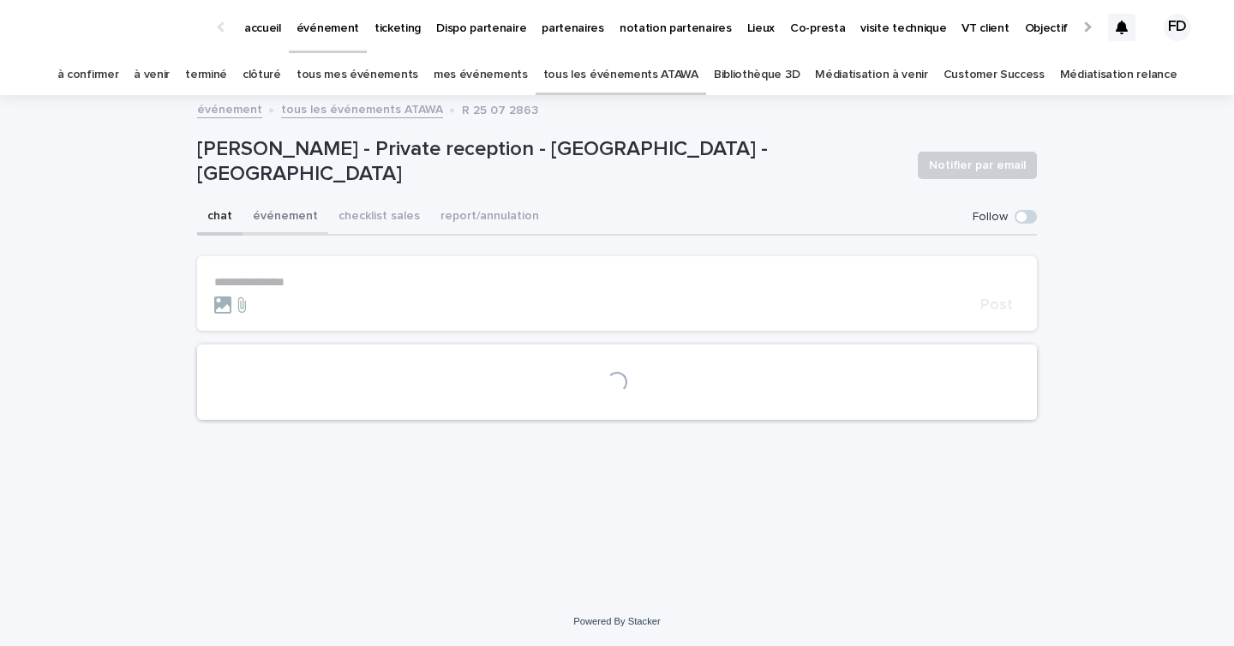
click at [274, 213] on button "événement" at bounding box center [286, 218] width 86 height 36
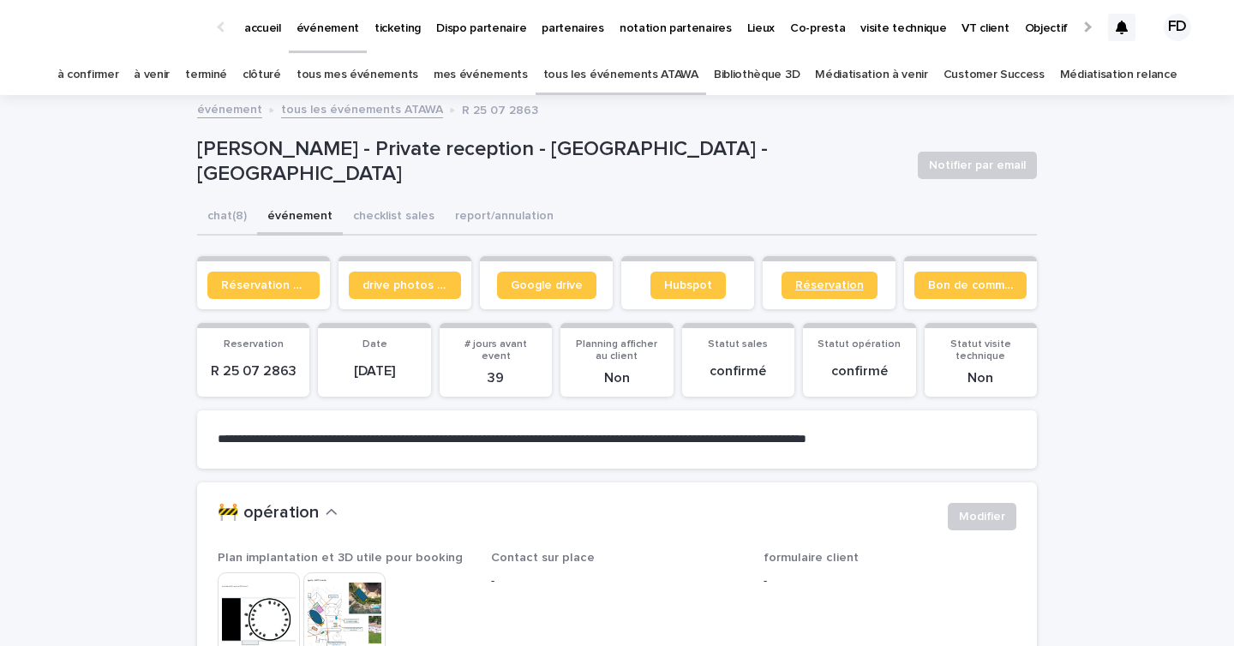
click at [842, 285] on span "Réservation" at bounding box center [829, 285] width 69 height 12
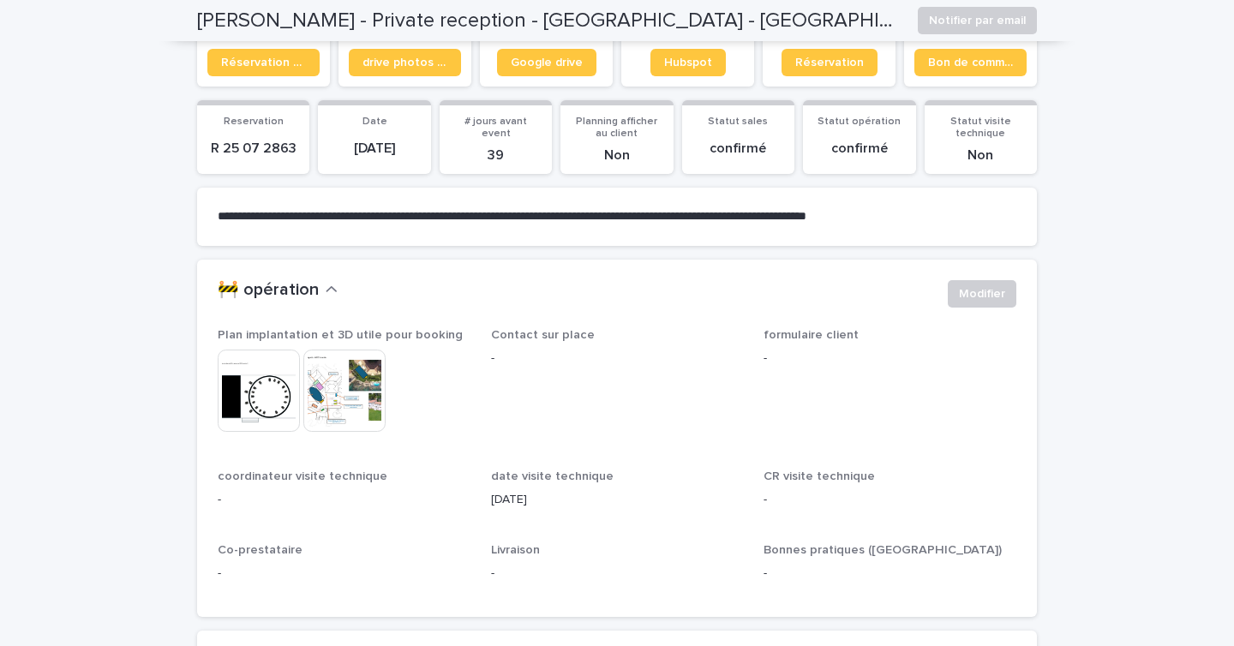
scroll to position [41, 0]
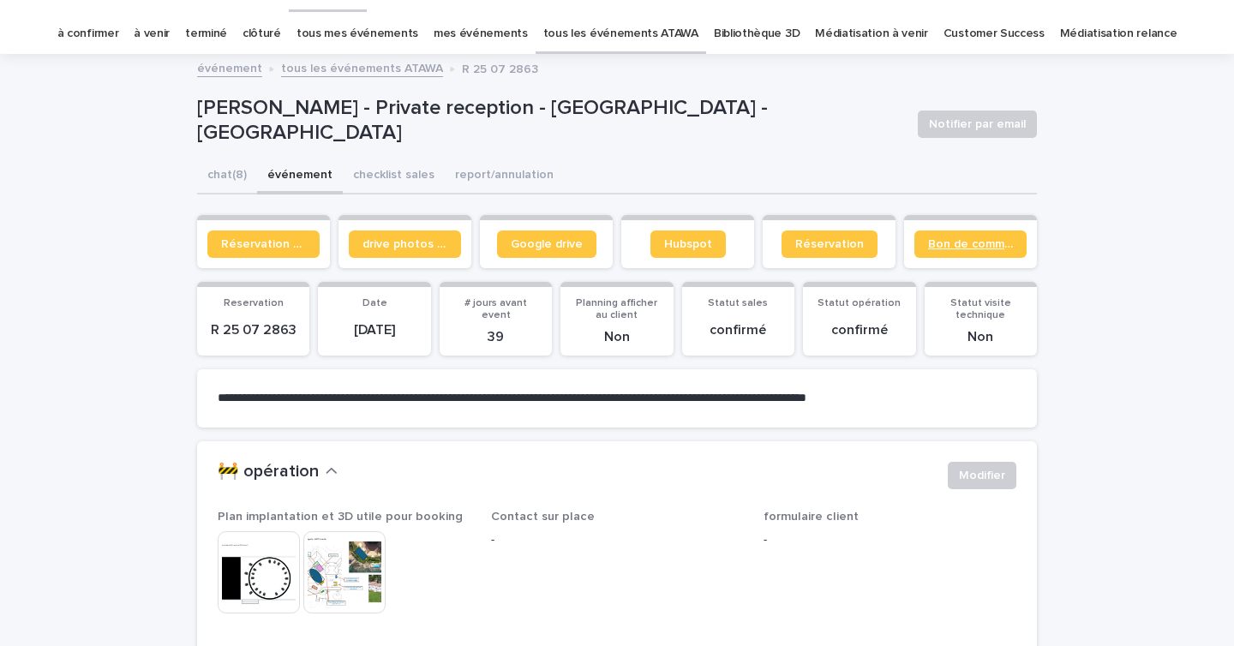
click at [985, 237] on link "Bon de commande" at bounding box center [970, 244] width 112 height 27
click at [545, 245] on span "Google drive" at bounding box center [547, 244] width 72 height 12
click at [982, 237] on link "Bon de commande" at bounding box center [970, 244] width 112 height 27
